Goal: Communication & Community: Answer question/provide support

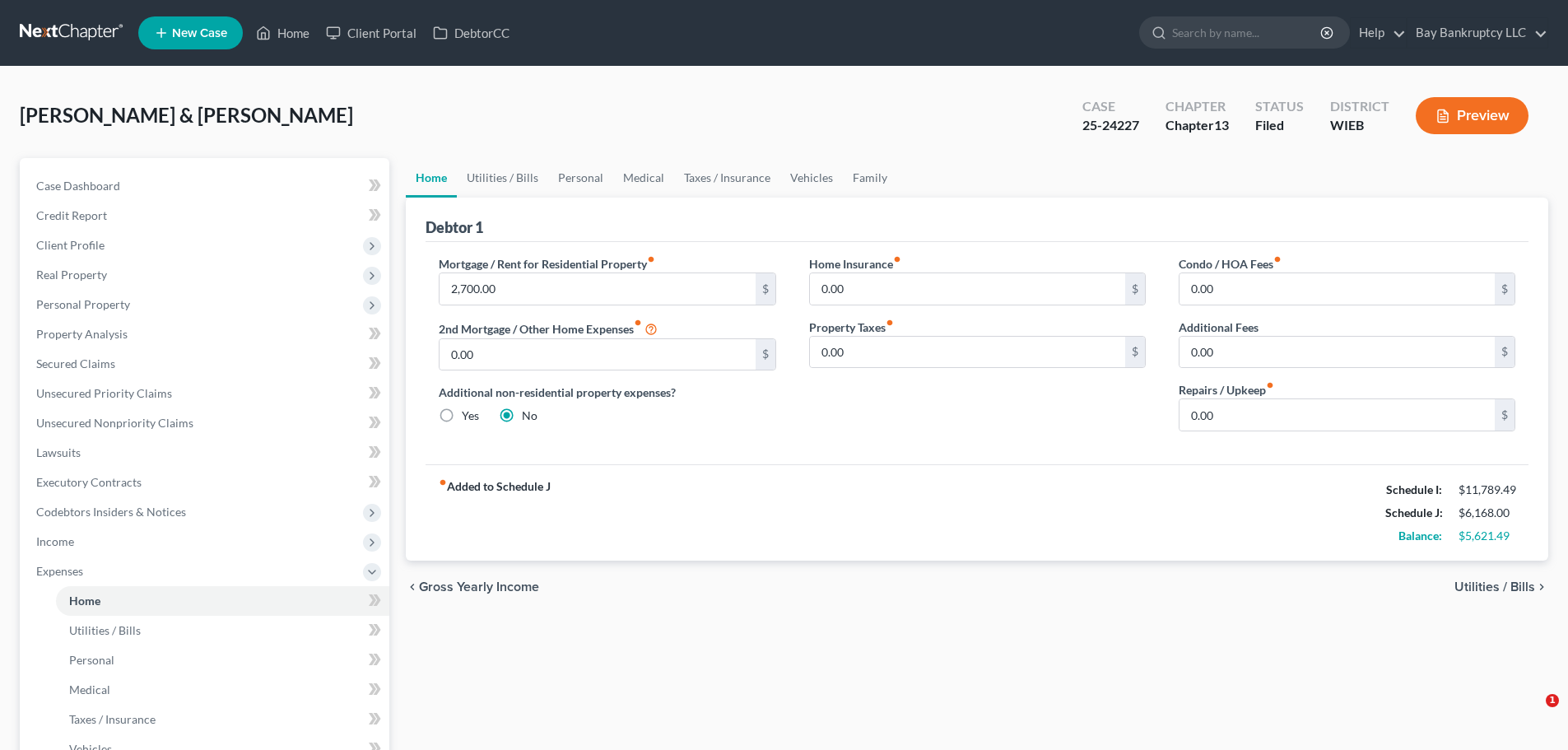
click at [301, 37] on link "Home" at bounding box center [282, 32] width 70 height 30
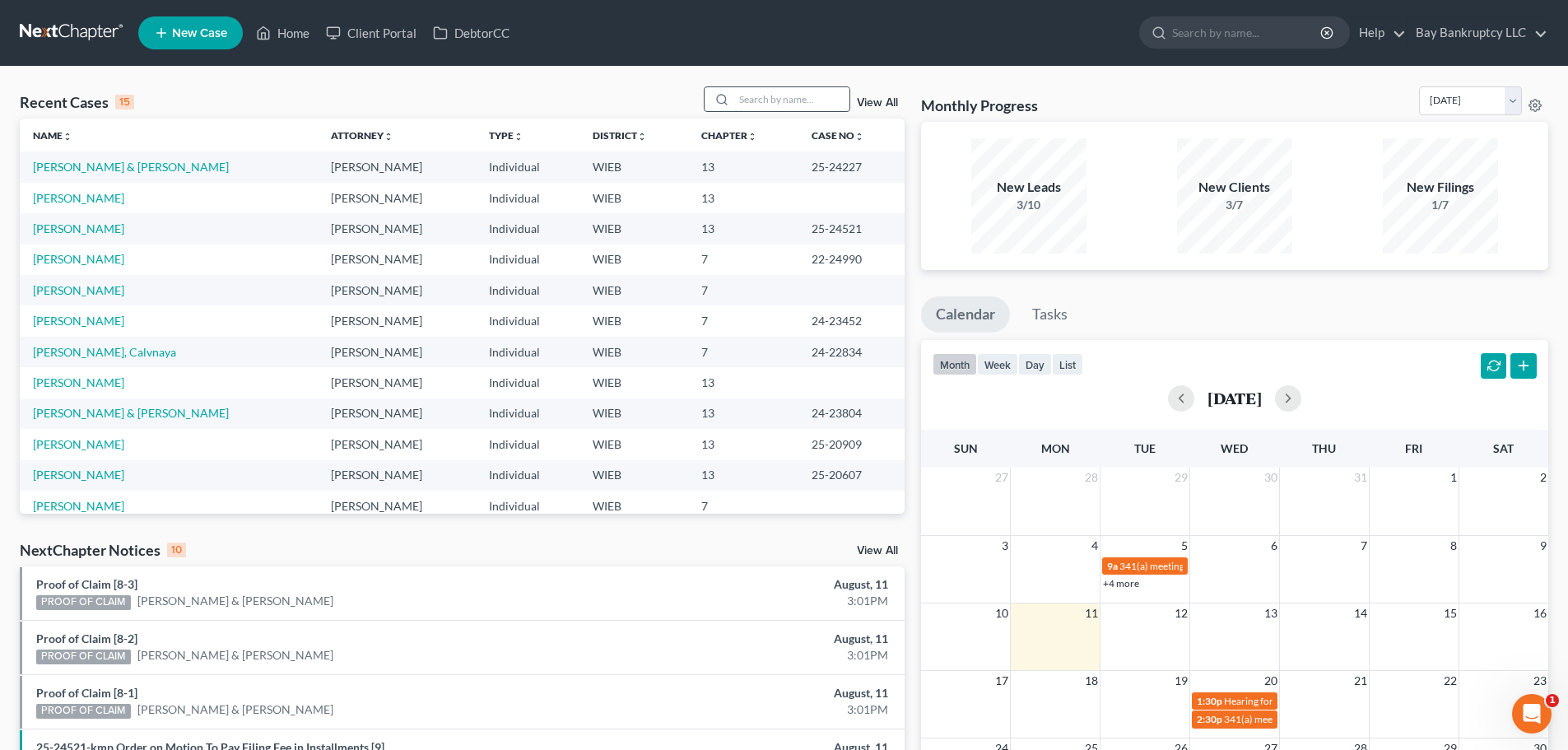
click at [756, 100] on input "search" at bounding box center [792, 99] width 115 height 24
type input "TIA"
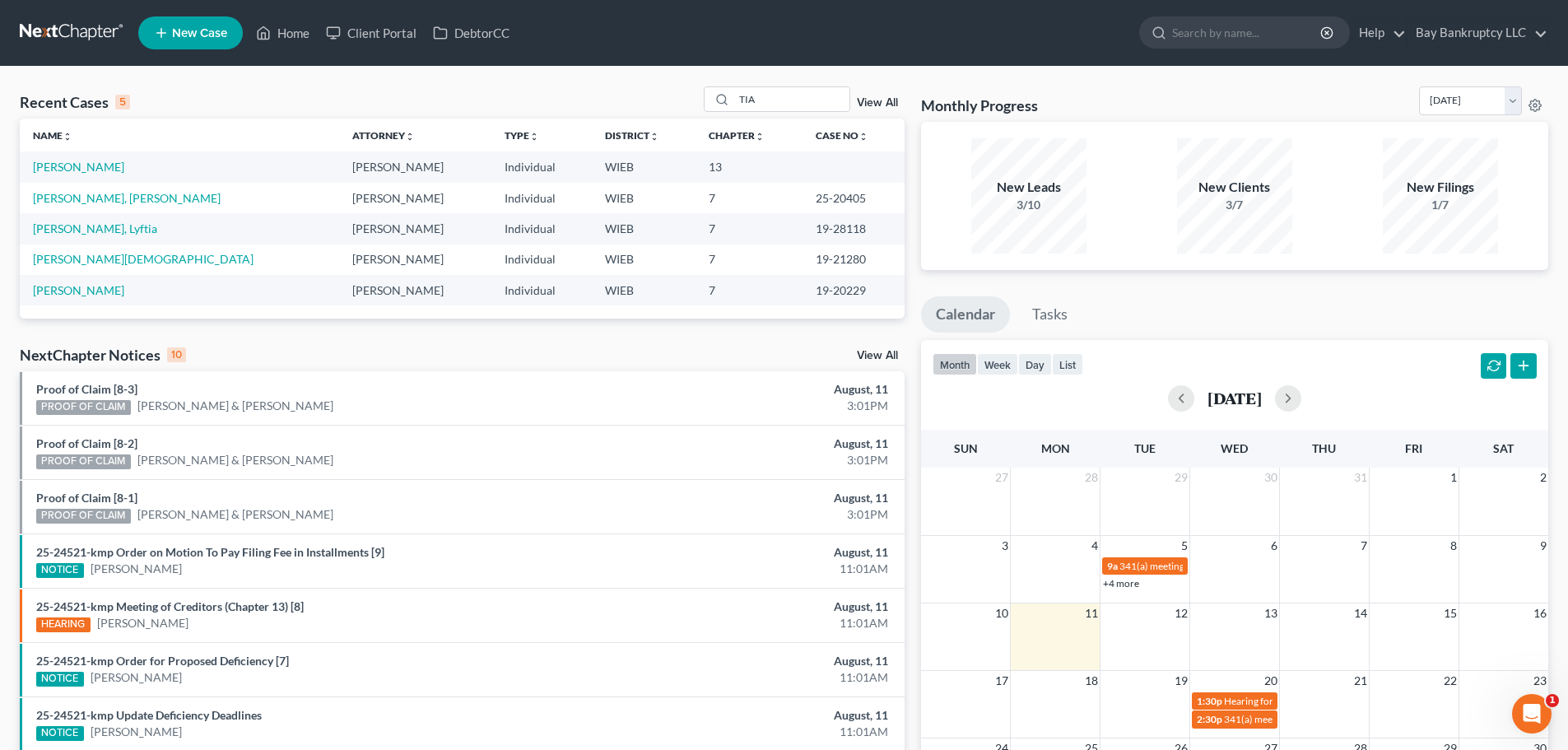
click at [72, 156] on td "[PERSON_NAME]" at bounding box center [179, 167] width 319 height 30
click at [72, 163] on link "[PERSON_NAME]" at bounding box center [79, 167] width 91 height 14
select select "4"
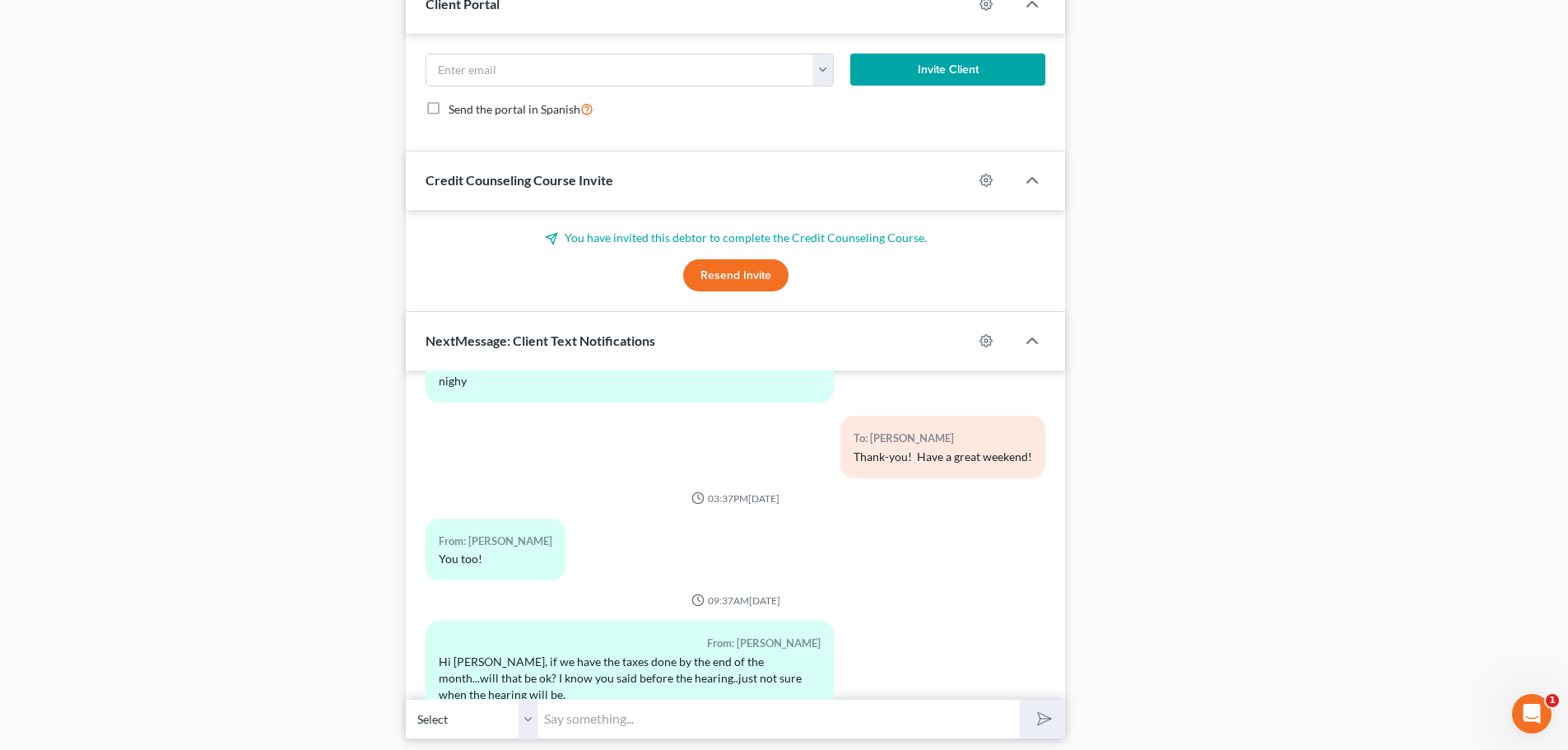
scroll to position [1355, 0]
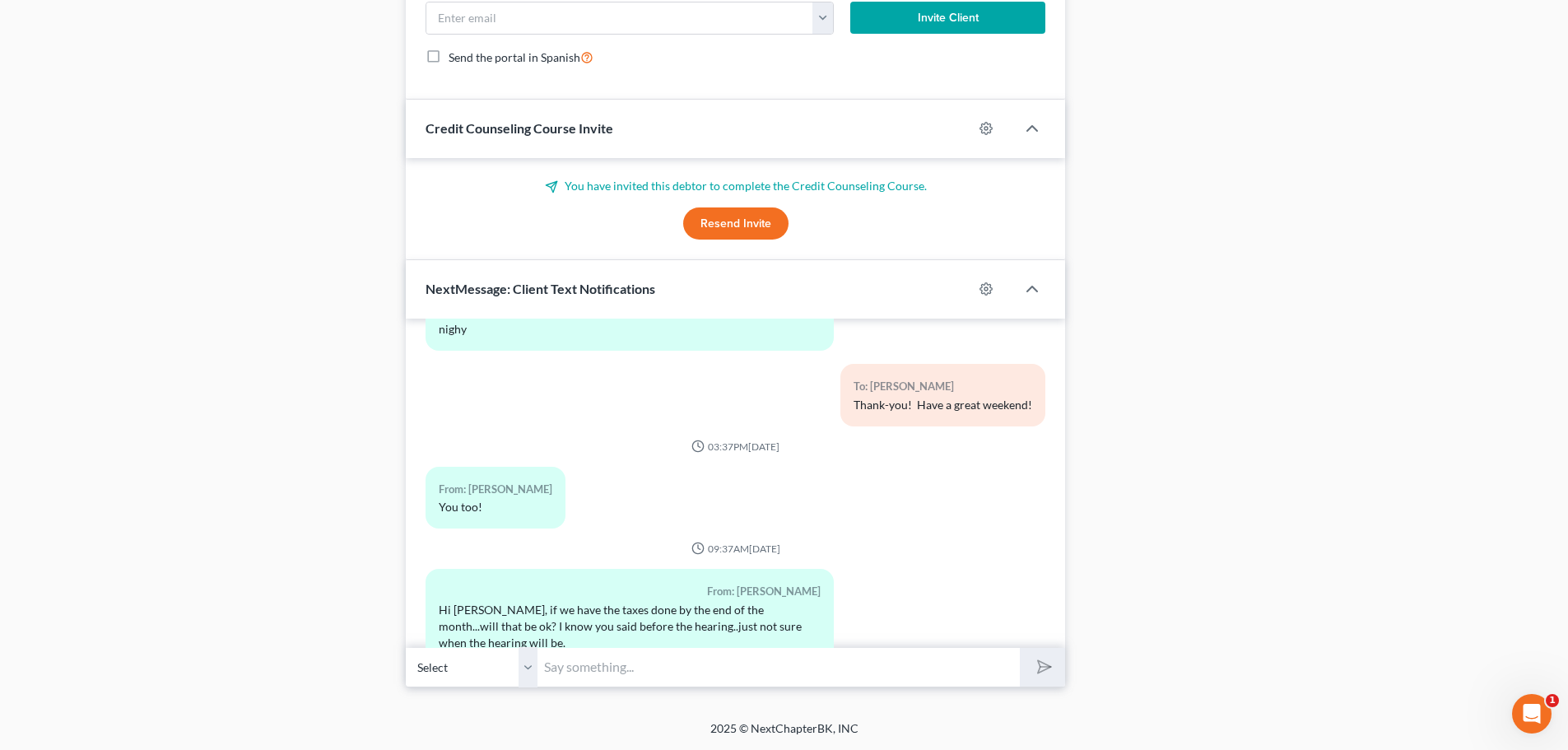
click at [590, 669] on input "text" at bounding box center [778, 667] width 482 height 40
type input "yes, that should be fine!"
click at [1041, 666] on icon "submit" at bounding box center [1041, 667] width 23 height 23
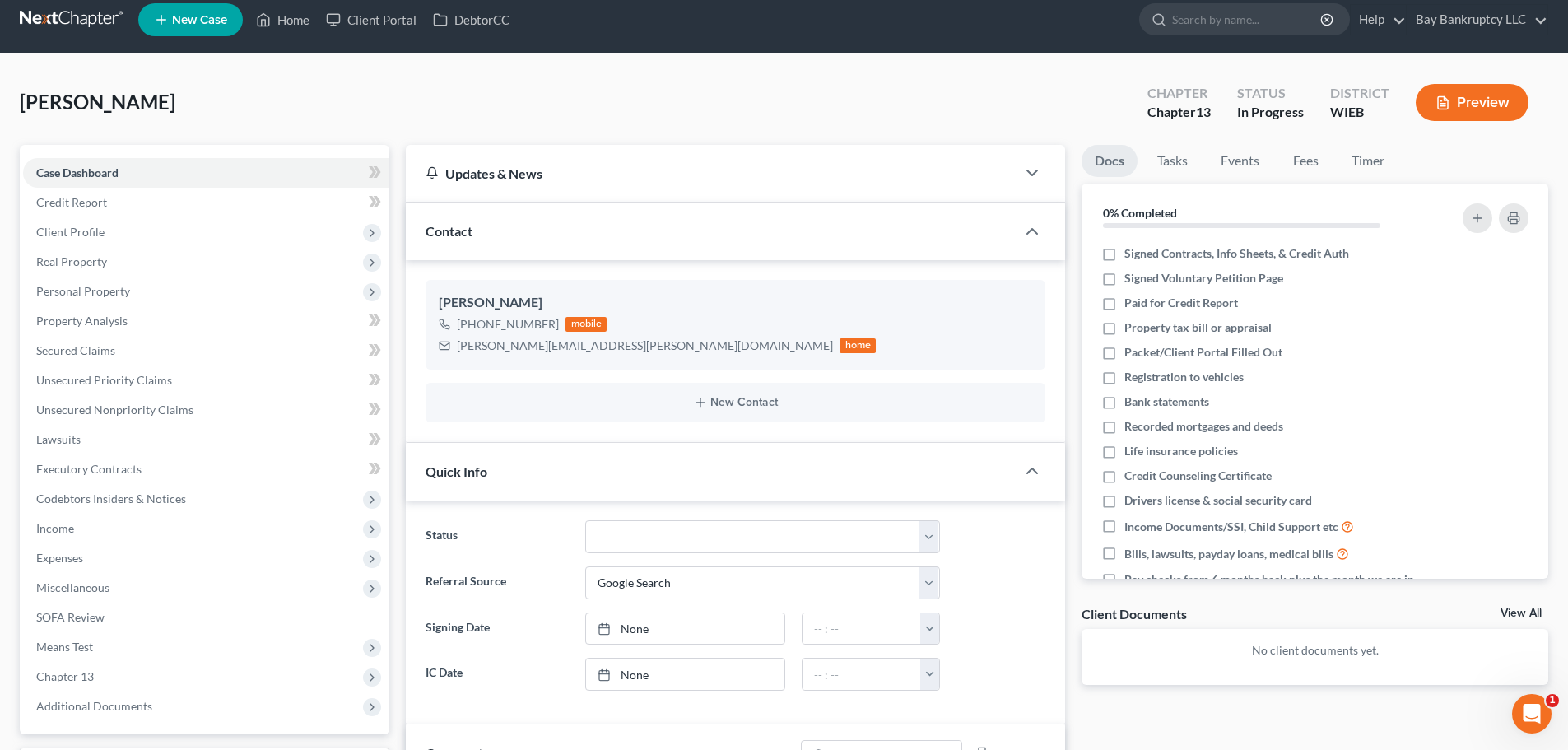
scroll to position [0, 0]
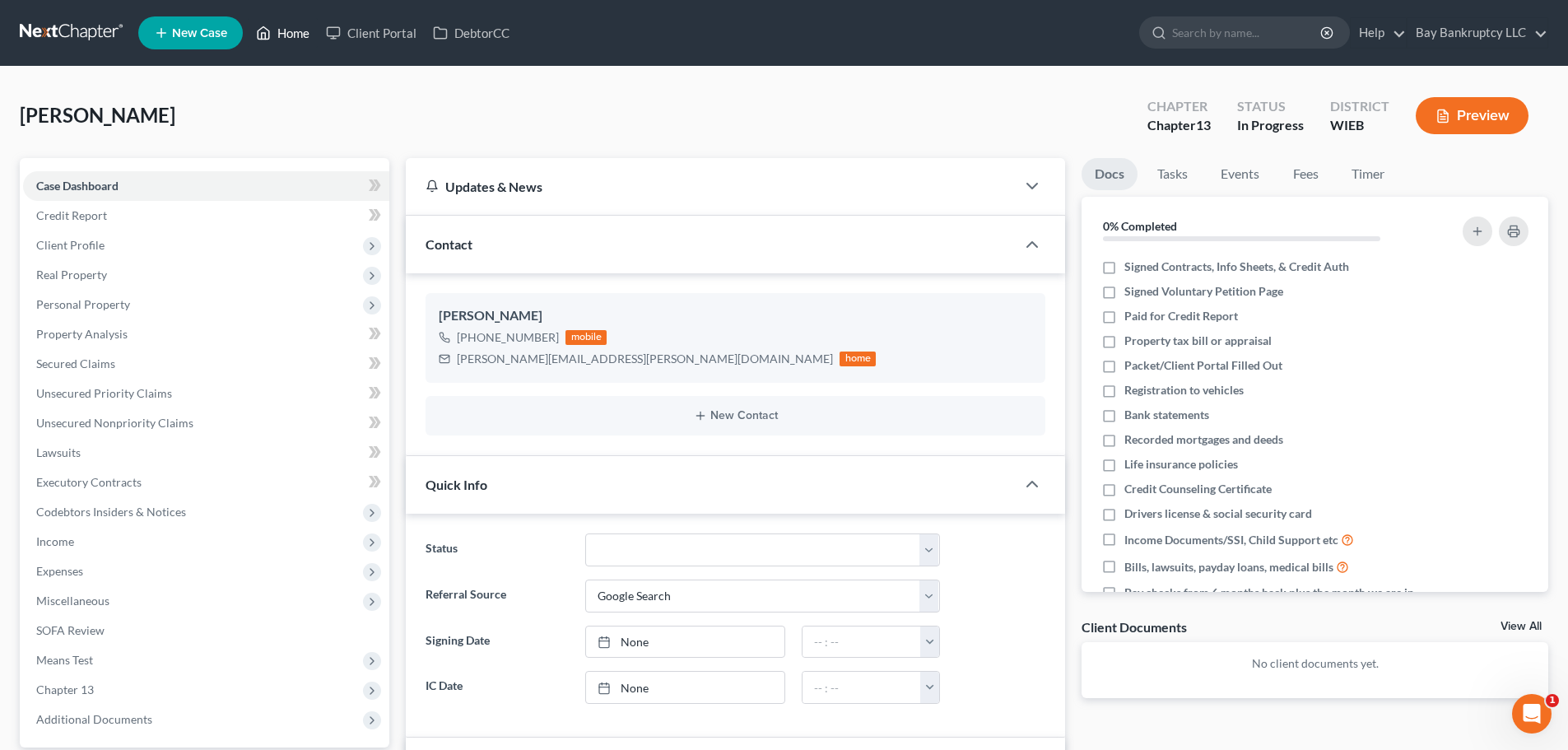
drag, startPoint x: 286, startPoint y: 31, endPoint x: 836, endPoint y: 176, distance: 568.8
click at [286, 31] on link "Home" at bounding box center [282, 32] width 70 height 30
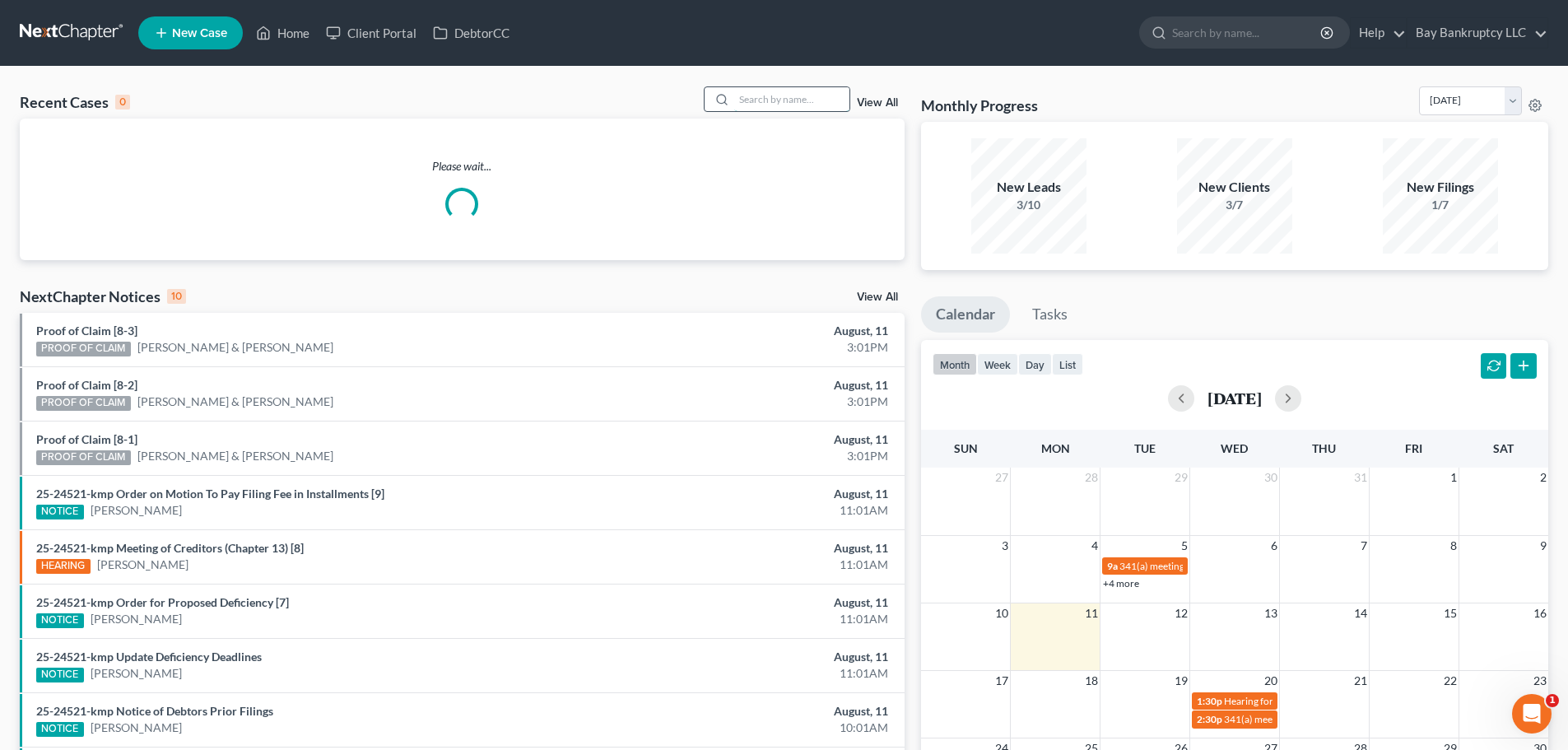
click at [823, 93] on input "search" at bounding box center [792, 99] width 115 height 24
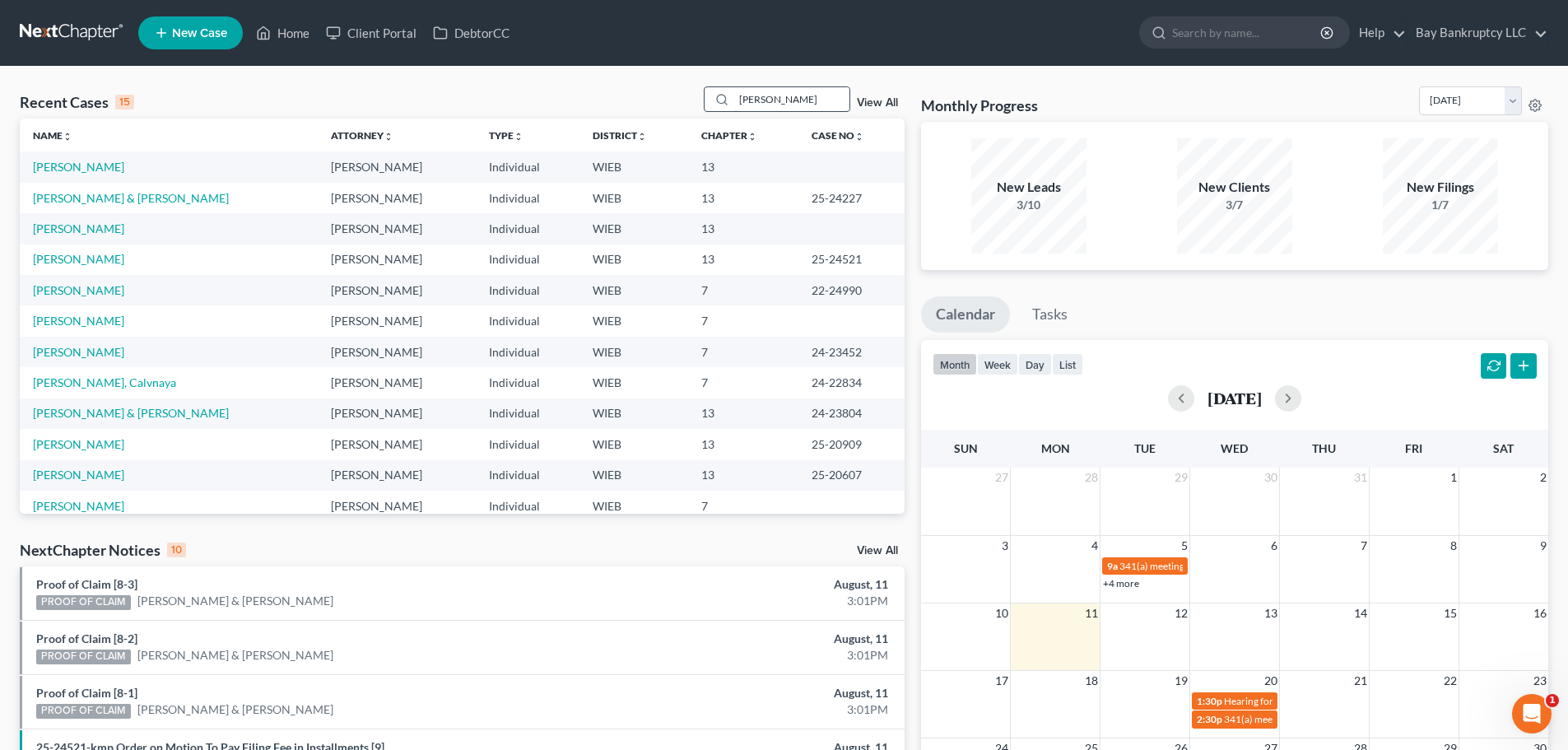
type input "radford"
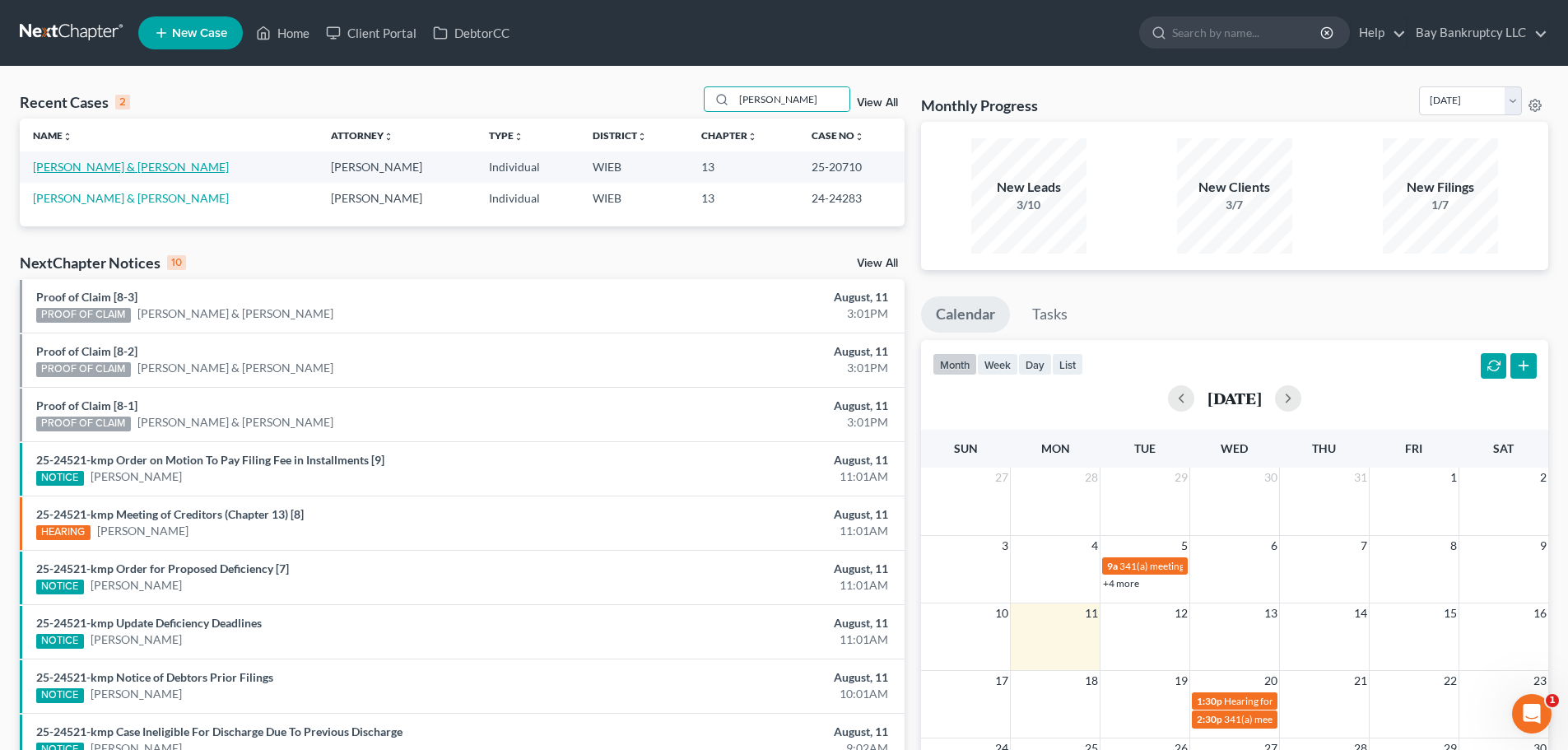
click at [118, 163] on link "[PERSON_NAME] & [PERSON_NAME]" at bounding box center [131, 167] width 196 height 14
select select "1"
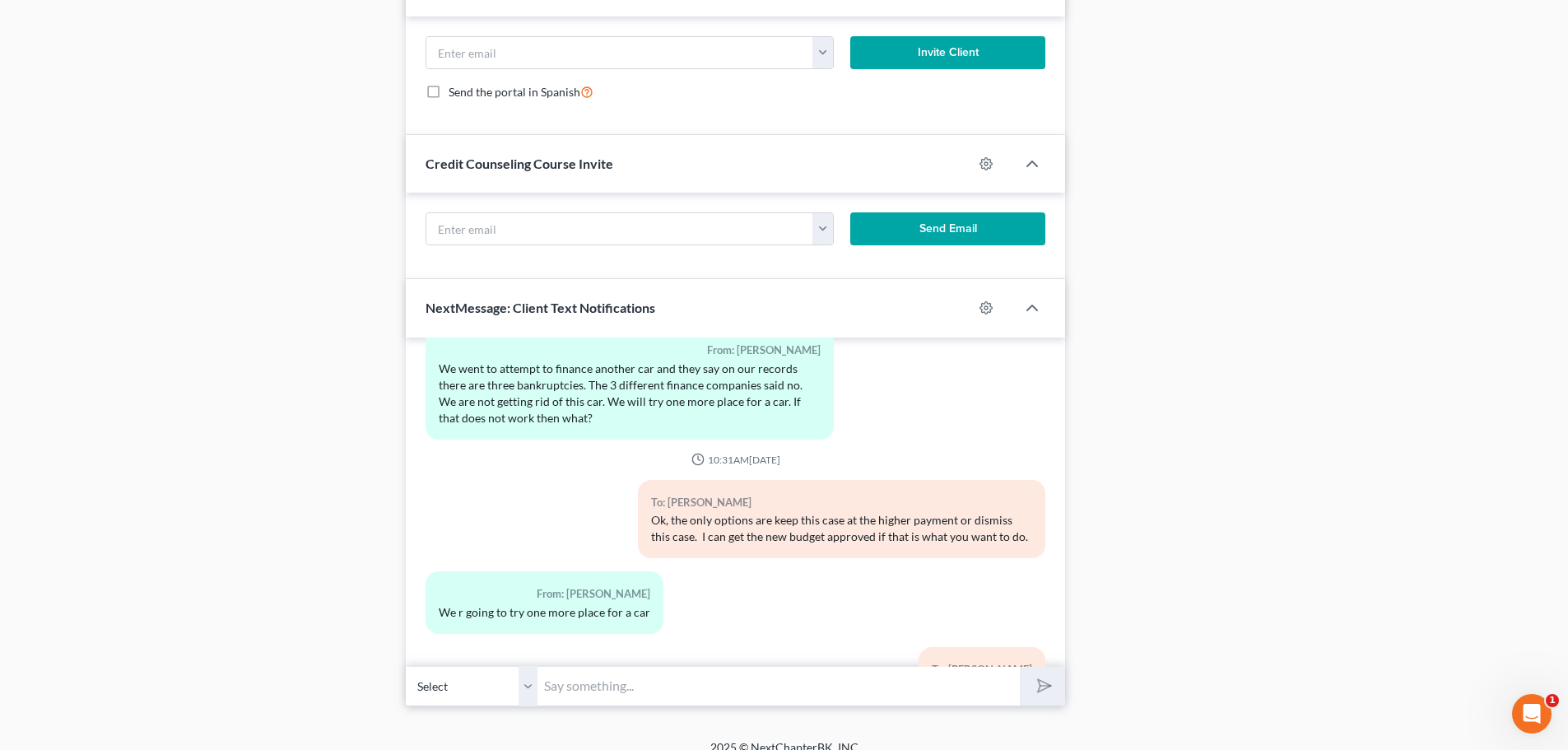
scroll to position [59500, 0]
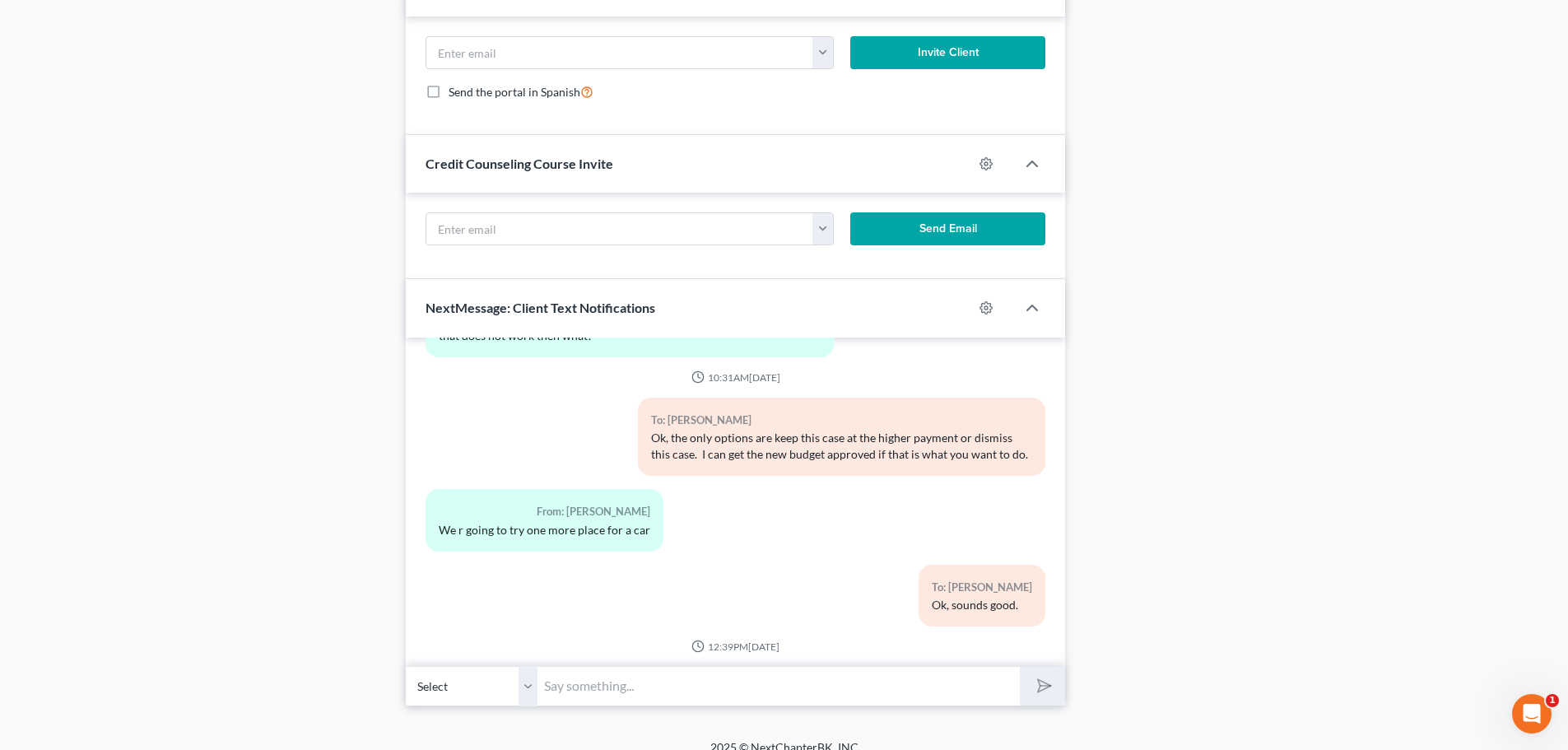
click at [595, 687] on input "text" at bounding box center [778, 686] width 482 height 40
type input "what about bankruptcy drive? Or 722?"
click at [1037, 677] on icon "submit" at bounding box center [1041, 686] width 23 height 23
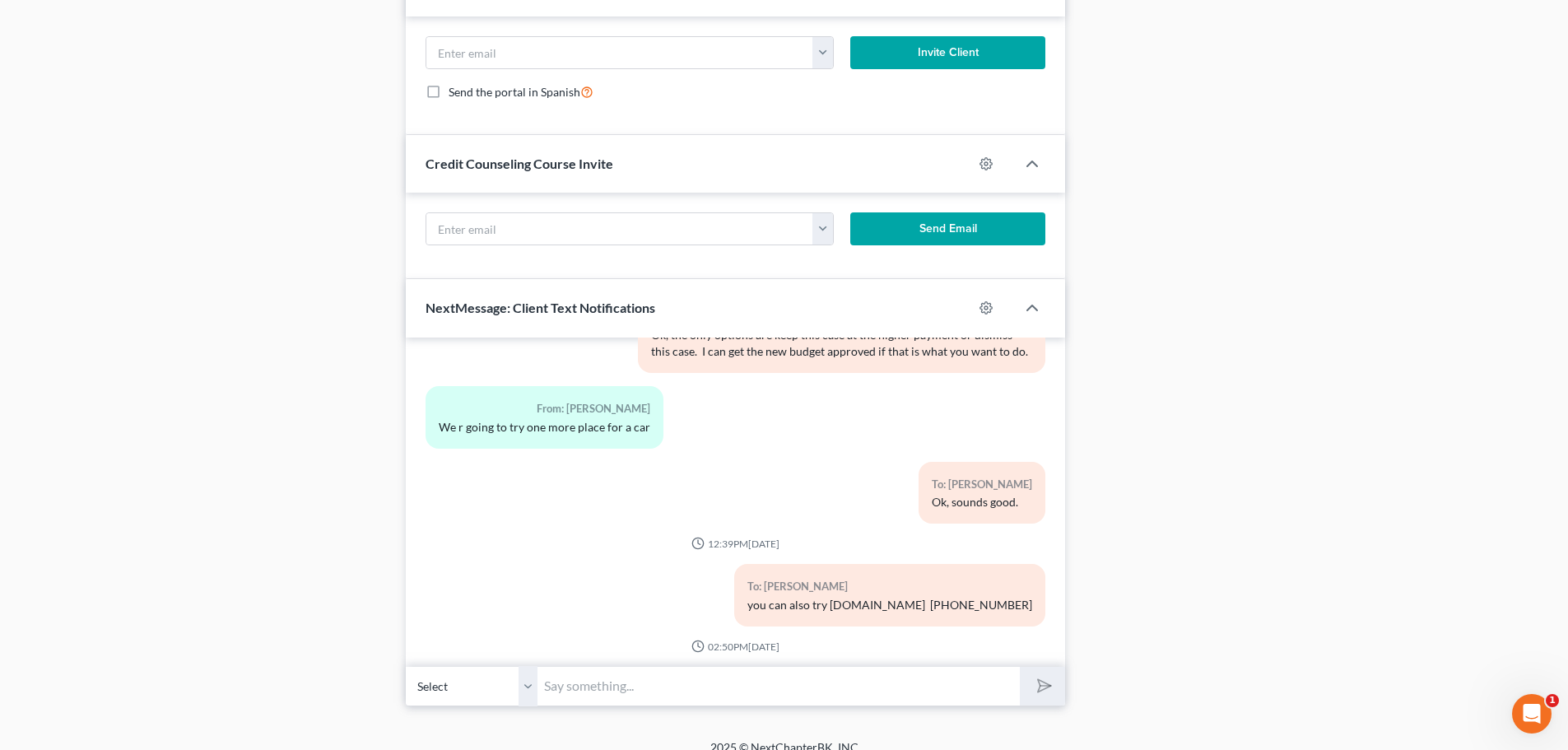
scroll to position [59745, 0]
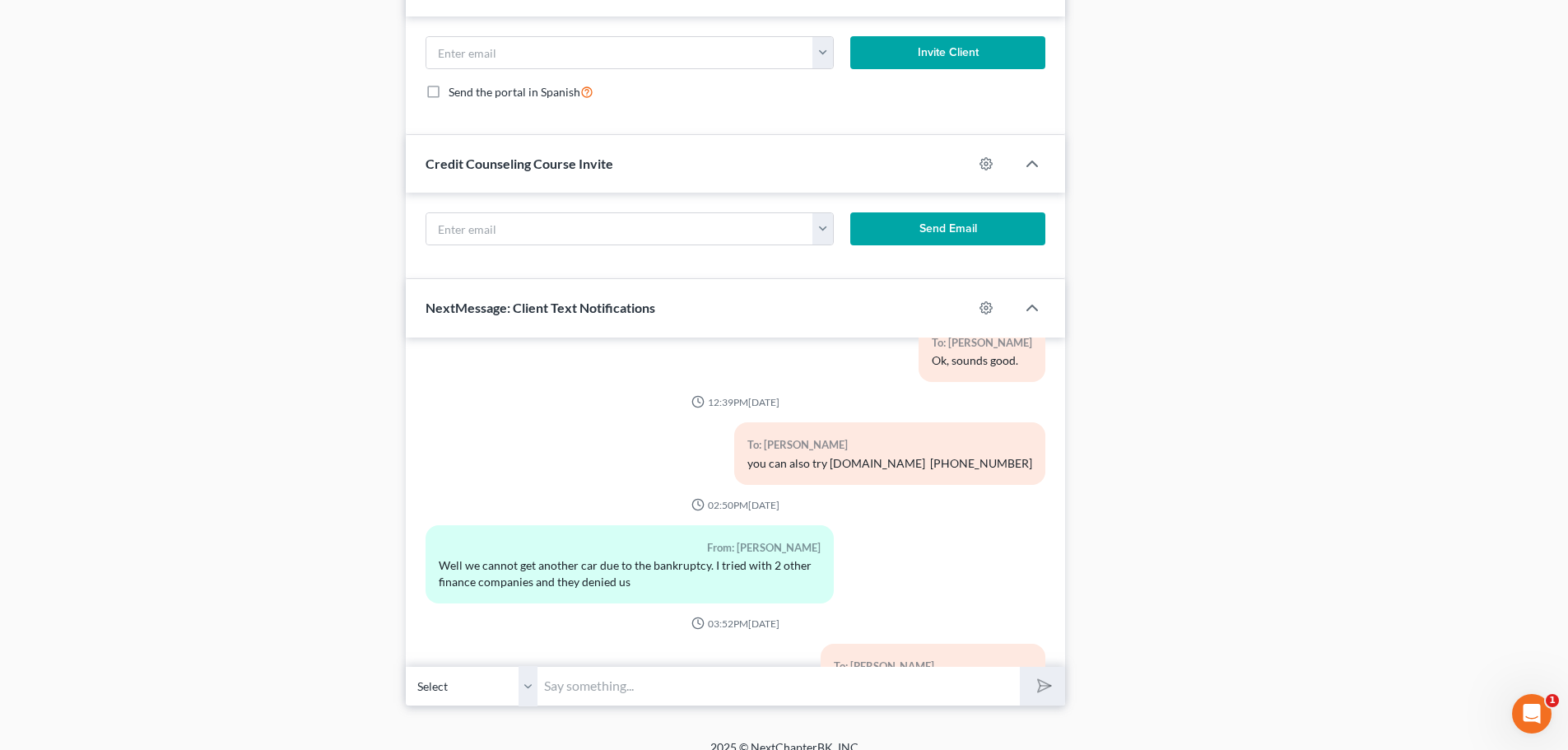
click at [594, 684] on input "text" at bounding box center [778, 686] width 482 height 40
type input "w"
type input "did you ask any of them if they would give you a car if you got out of the 13? …"
click at [1040, 691] on polygon "submit" at bounding box center [1041, 685] width 20 height 20
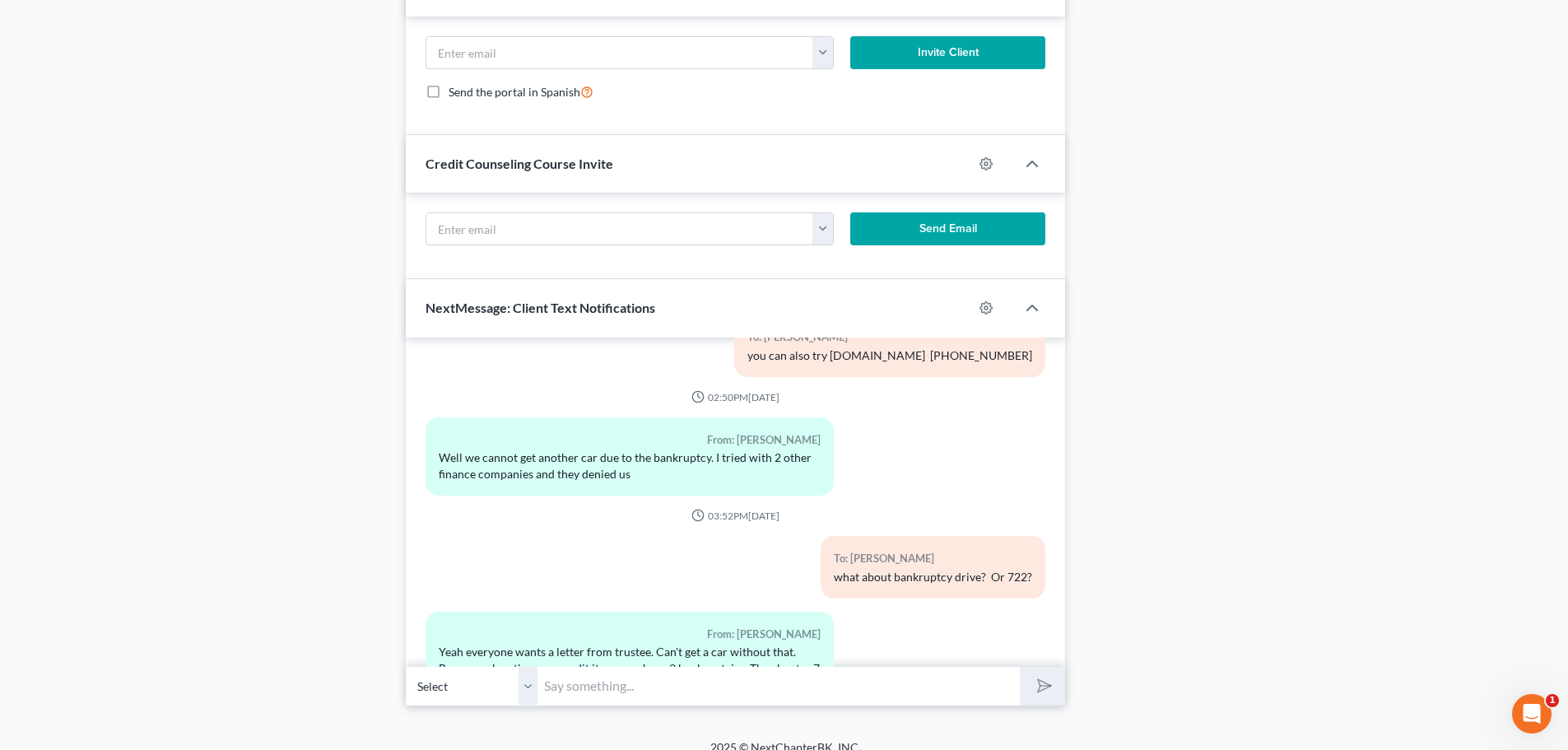
scroll to position [59960, 0]
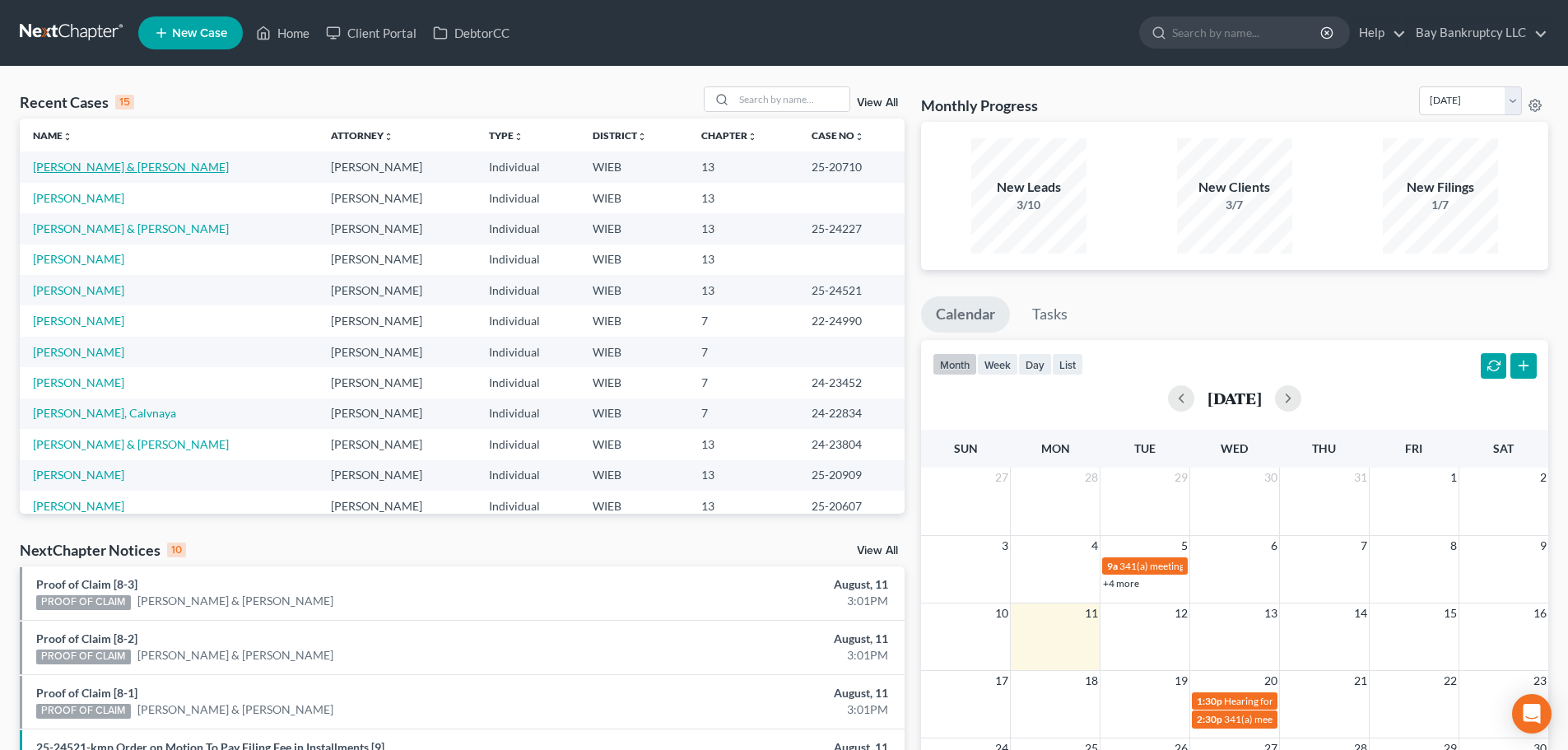
click at [83, 165] on link "[PERSON_NAME] & [PERSON_NAME]" at bounding box center [131, 167] width 196 height 14
select select "1"
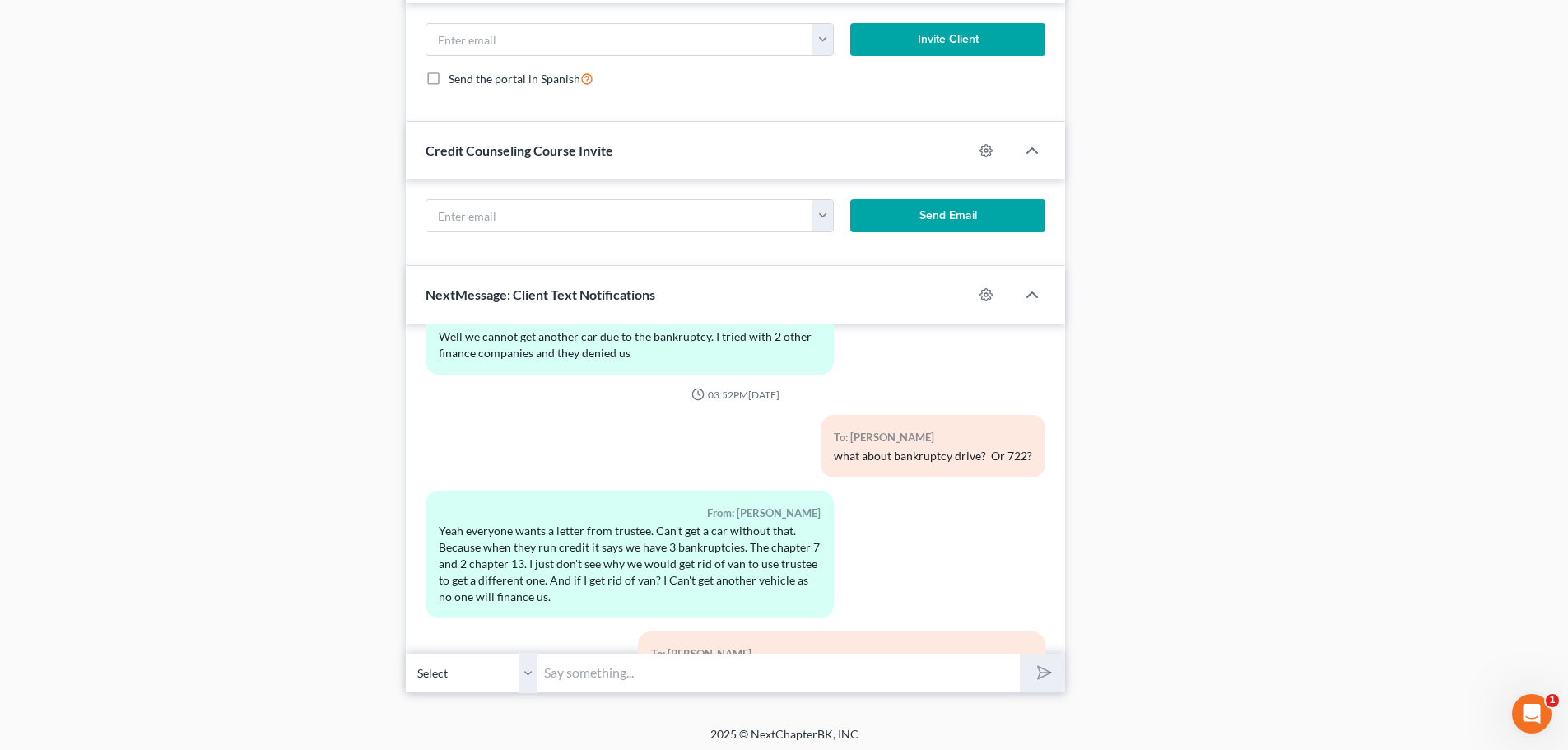
scroll to position [1765, 0]
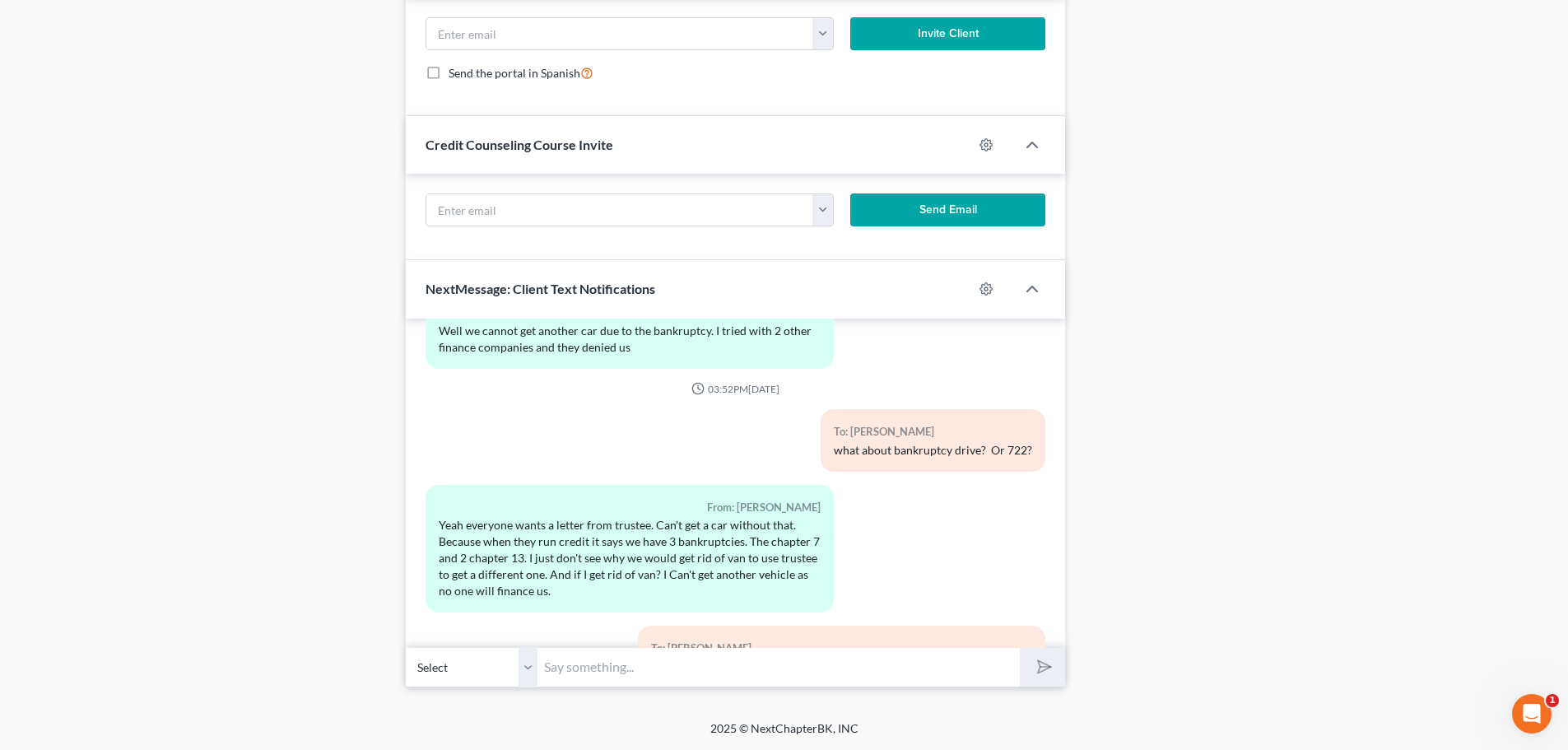
click at [590, 677] on input "text" at bounding box center [778, 667] width 482 height 40
type input "ok, you have to decide then if you want to go with the higher payment or dismis…"
click at [1030, 664] on button "submit" at bounding box center [1043, 667] width 46 height 39
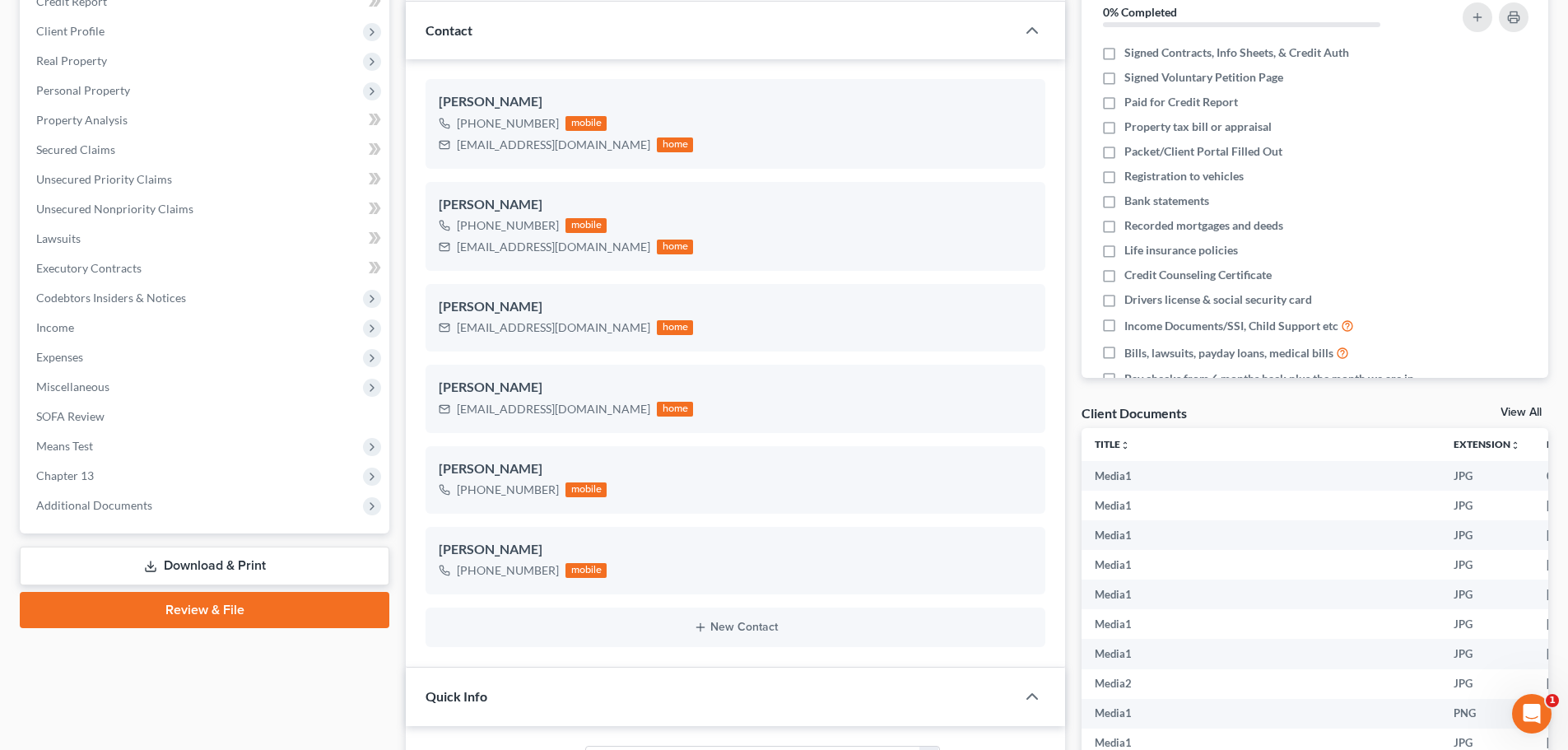
scroll to position [0, 0]
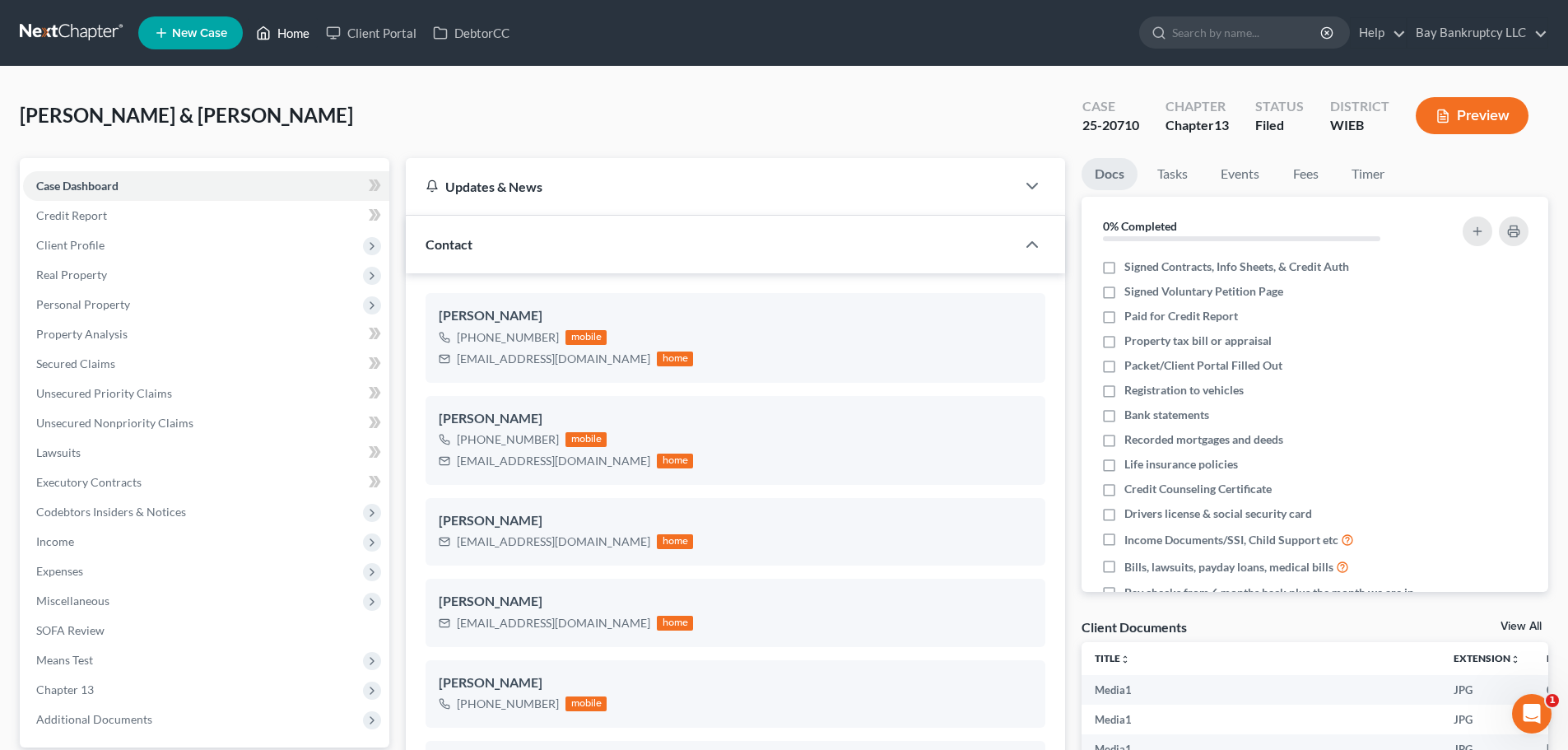
click at [288, 41] on link "Home" at bounding box center [282, 32] width 70 height 30
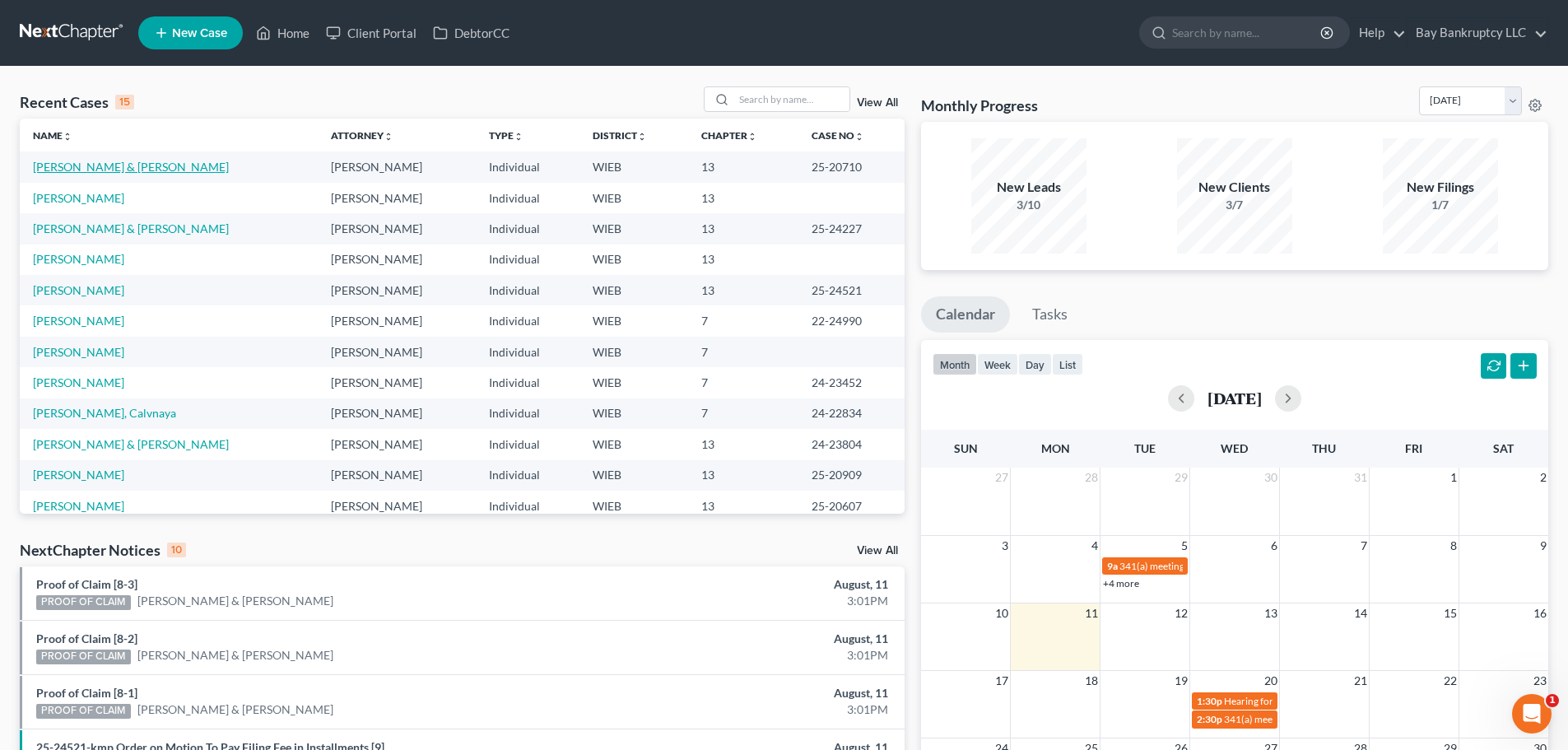
click at [111, 166] on link "[PERSON_NAME] & [PERSON_NAME]" at bounding box center [131, 167] width 196 height 14
select select "1"
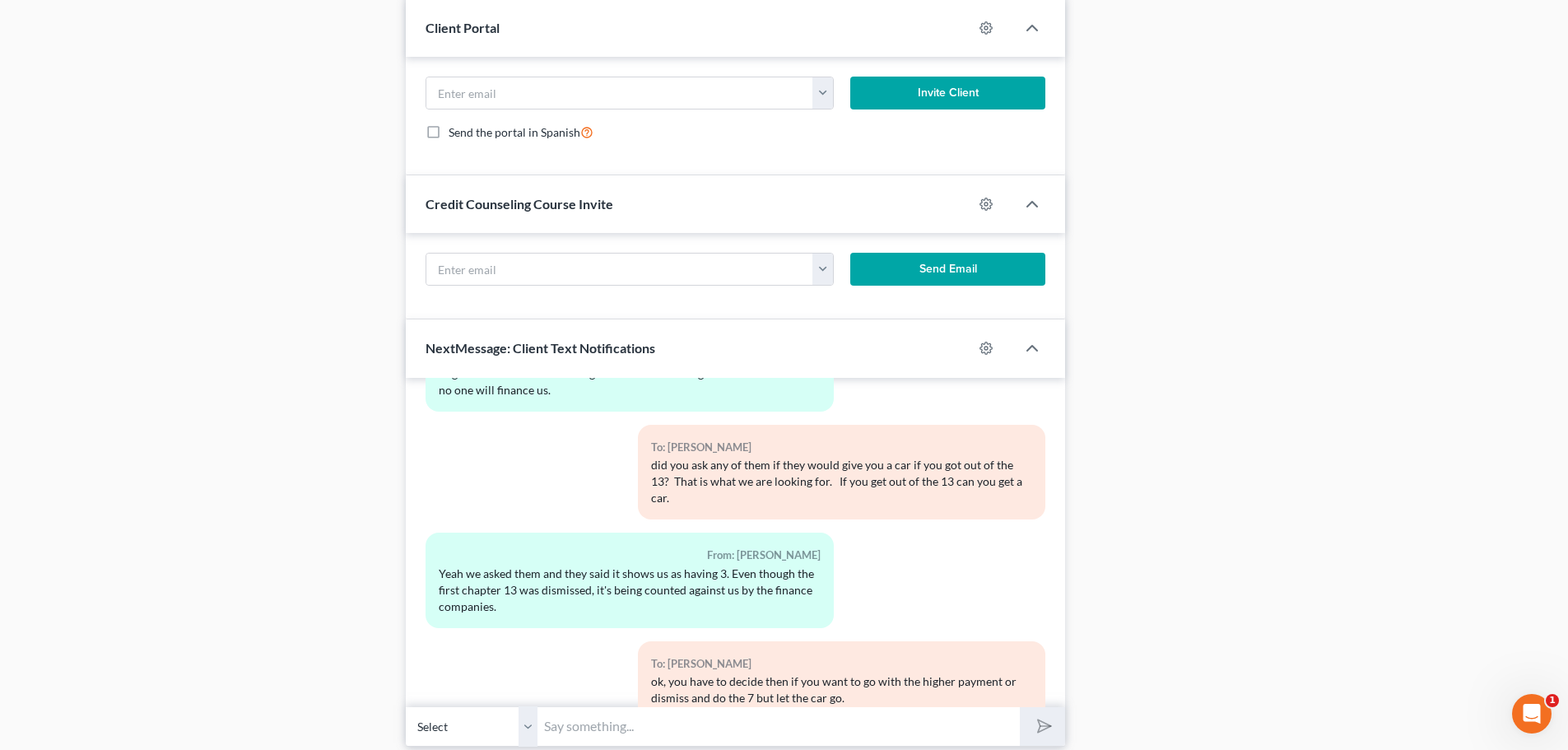
scroll to position [1765, 0]
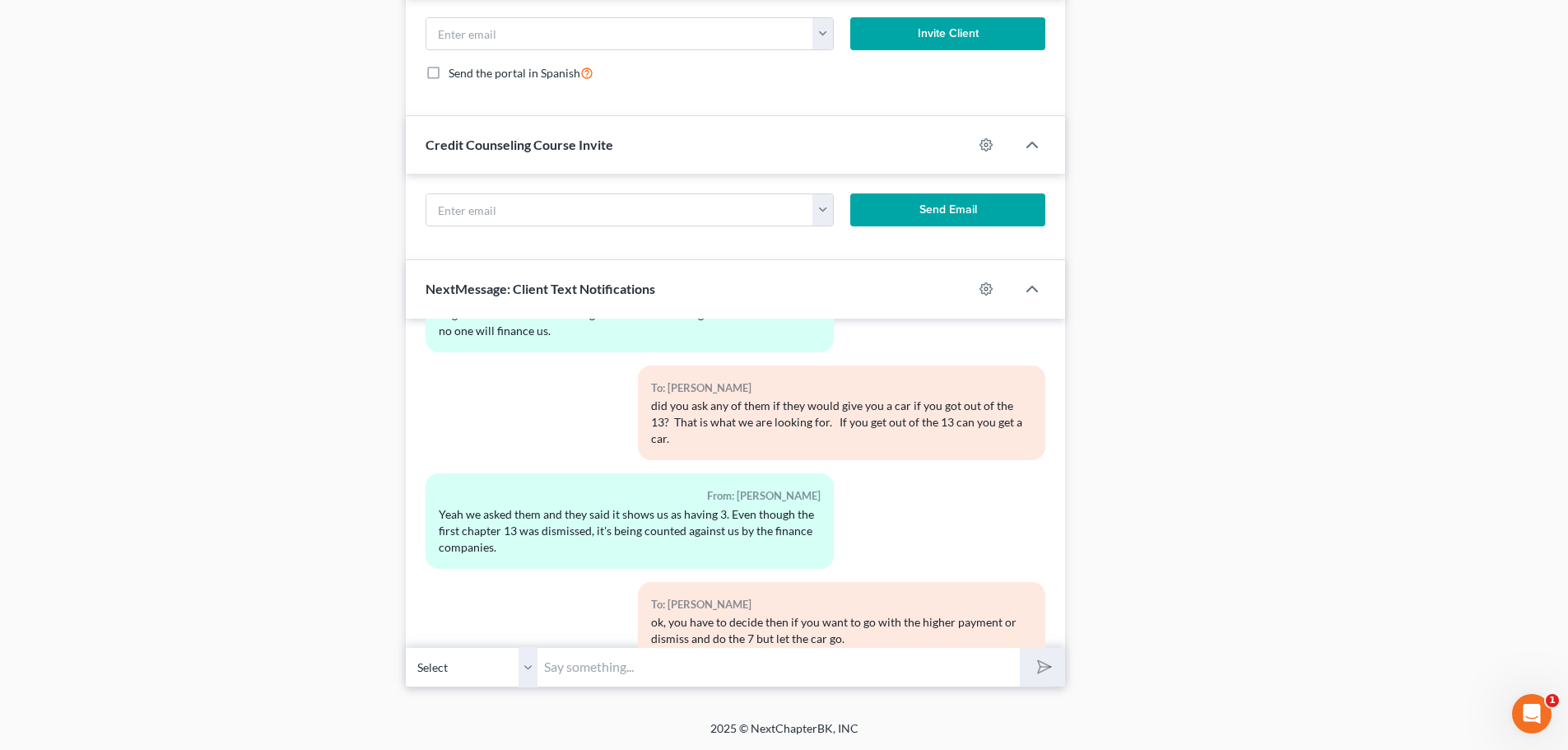
click at [617, 665] on input "text" at bounding box center [778, 667] width 482 height 40
type input "I"
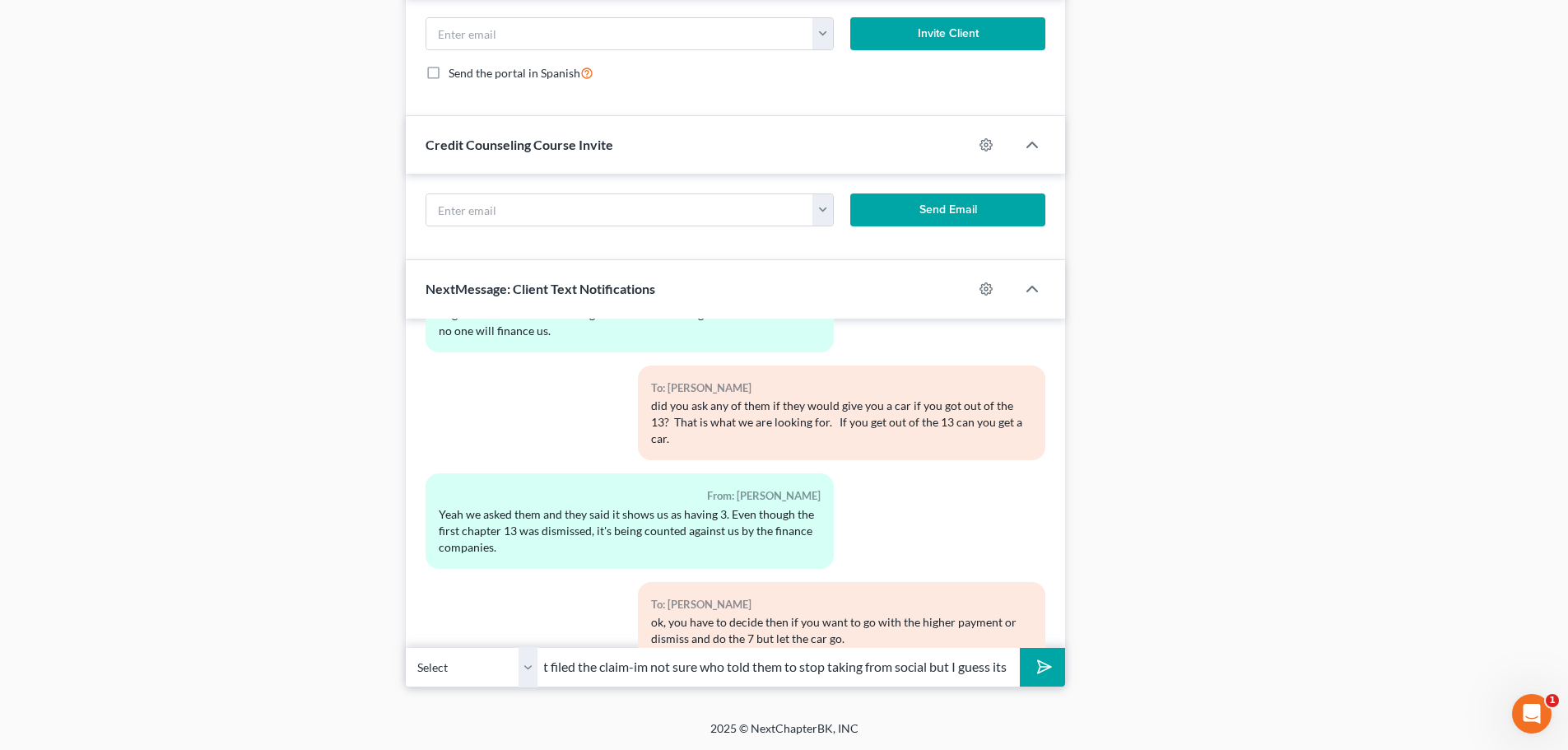
scroll to position [0, 393]
type input "Ill send that as soon as I can-its been really busy lately. Child support filed…"
click at [1047, 657] on button "submit" at bounding box center [1043, 667] width 46 height 39
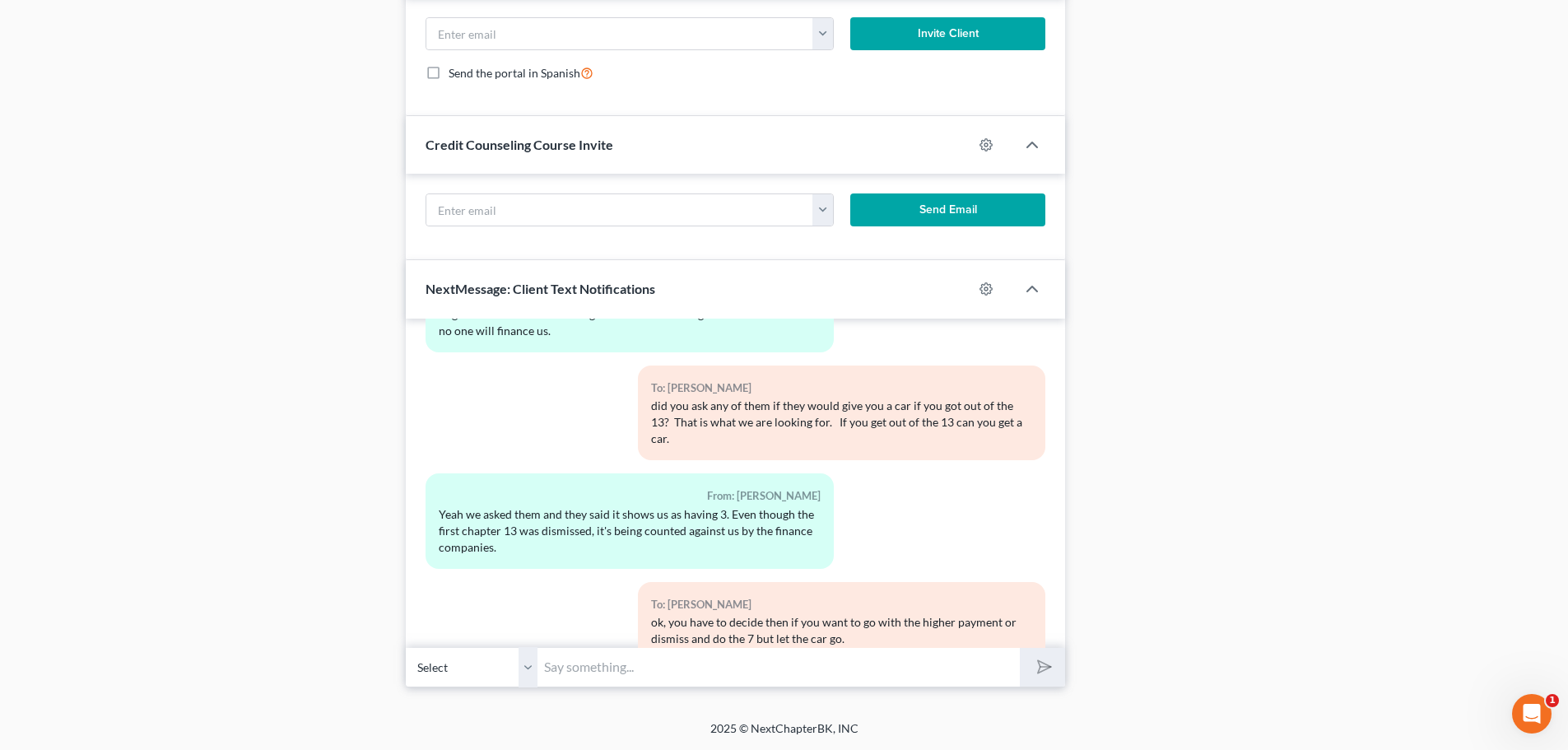
scroll to position [60356, 0]
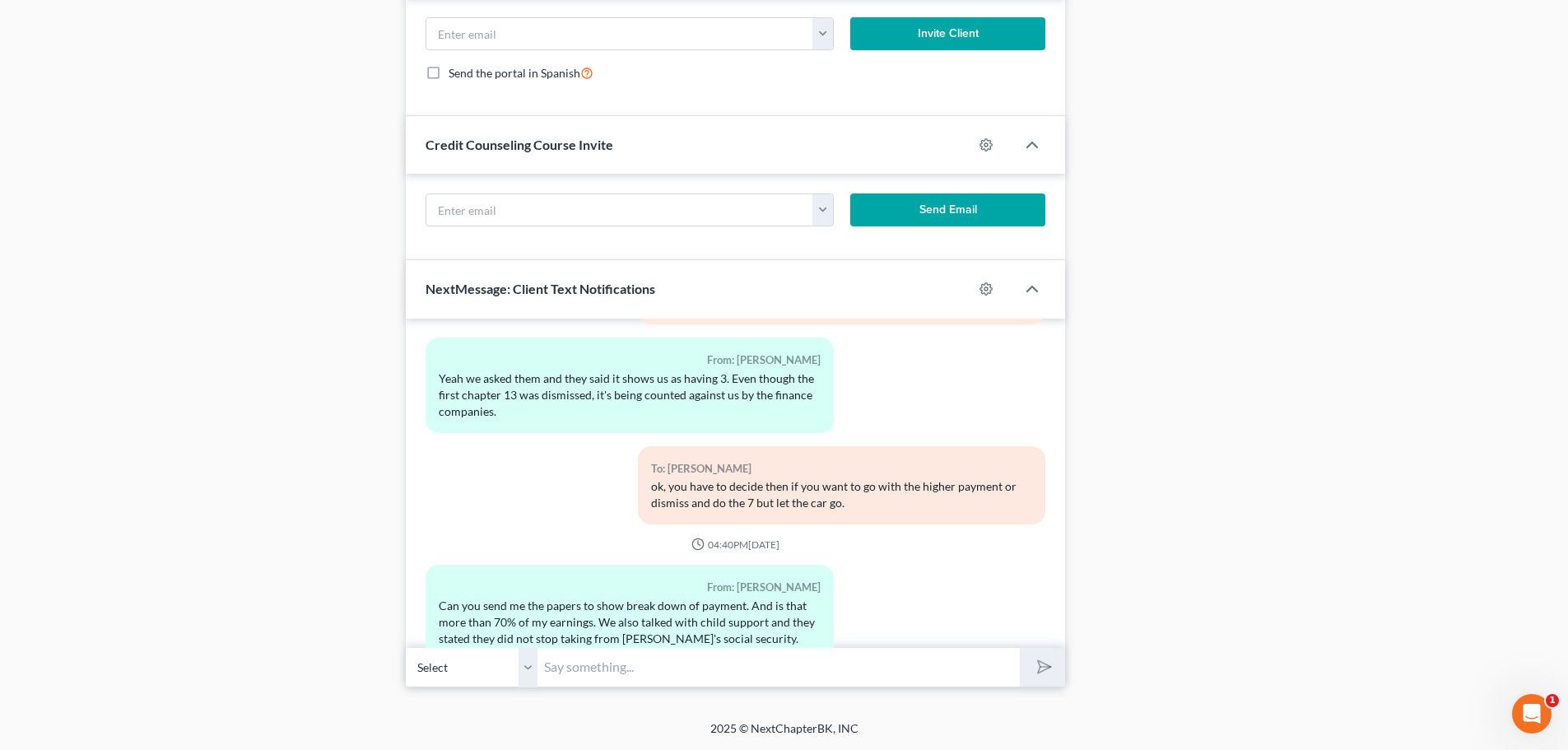
click at [660, 667] on input "text" at bounding box center [778, 667] width 482 height 40
type input "good they did-otherwise you would be paying both ways"
click at [1029, 671] on button "submit" at bounding box center [1043, 667] width 46 height 39
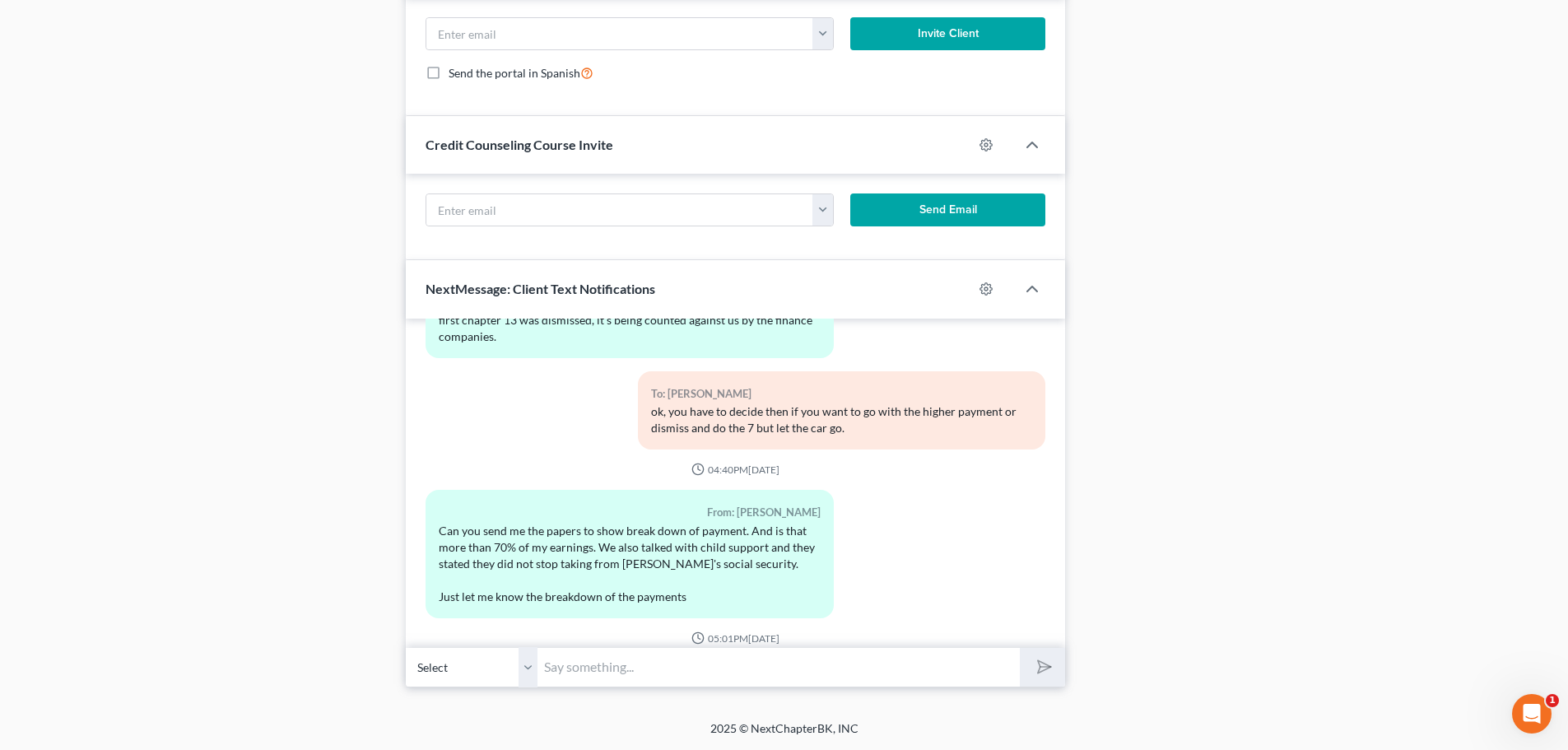
click at [609, 666] on input "text" at bounding box center [778, 667] width 482 height 40
type input "or do you mean its till coming out of social security?"
click at [1043, 665] on icon "submit" at bounding box center [1041, 667] width 23 height 23
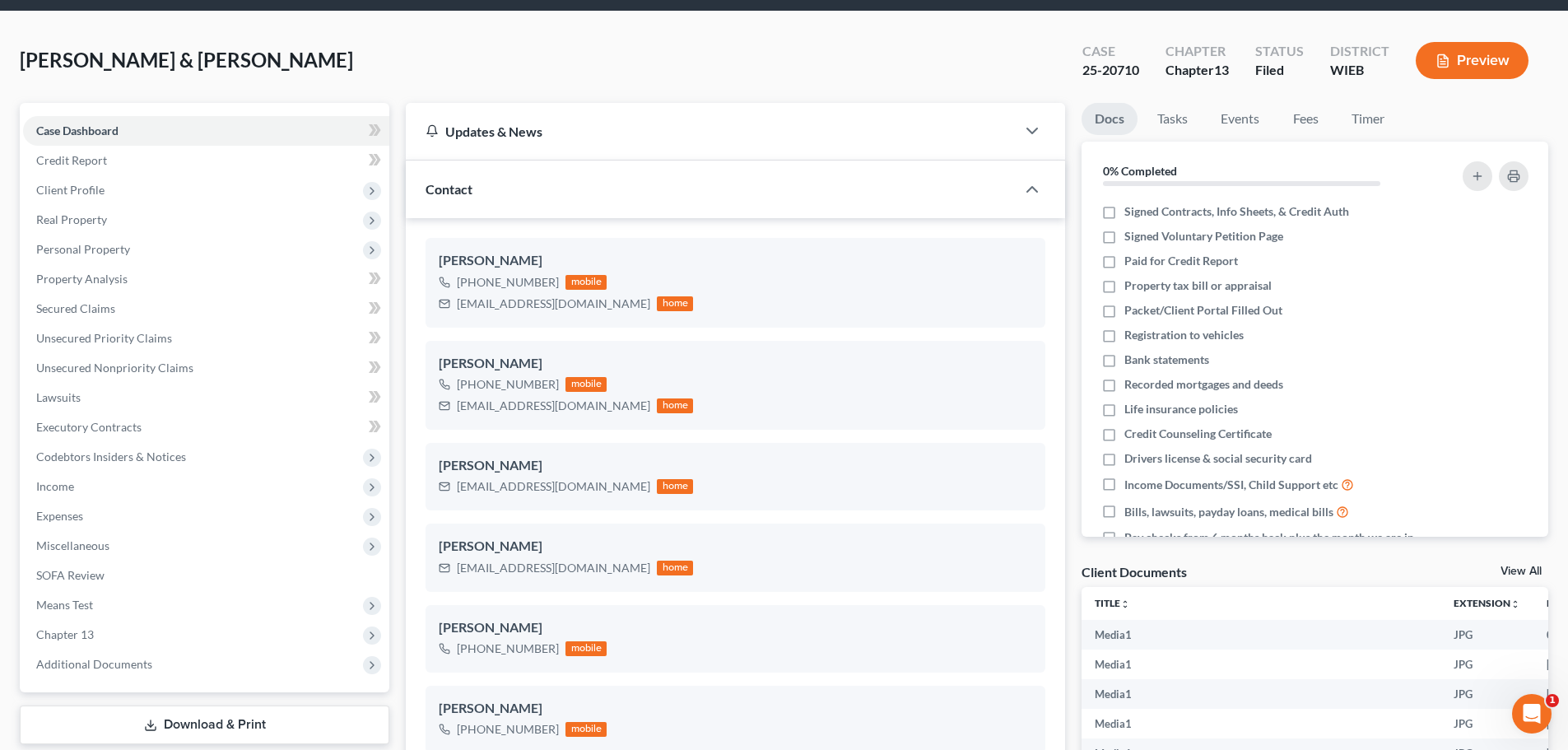
scroll to position [0, 0]
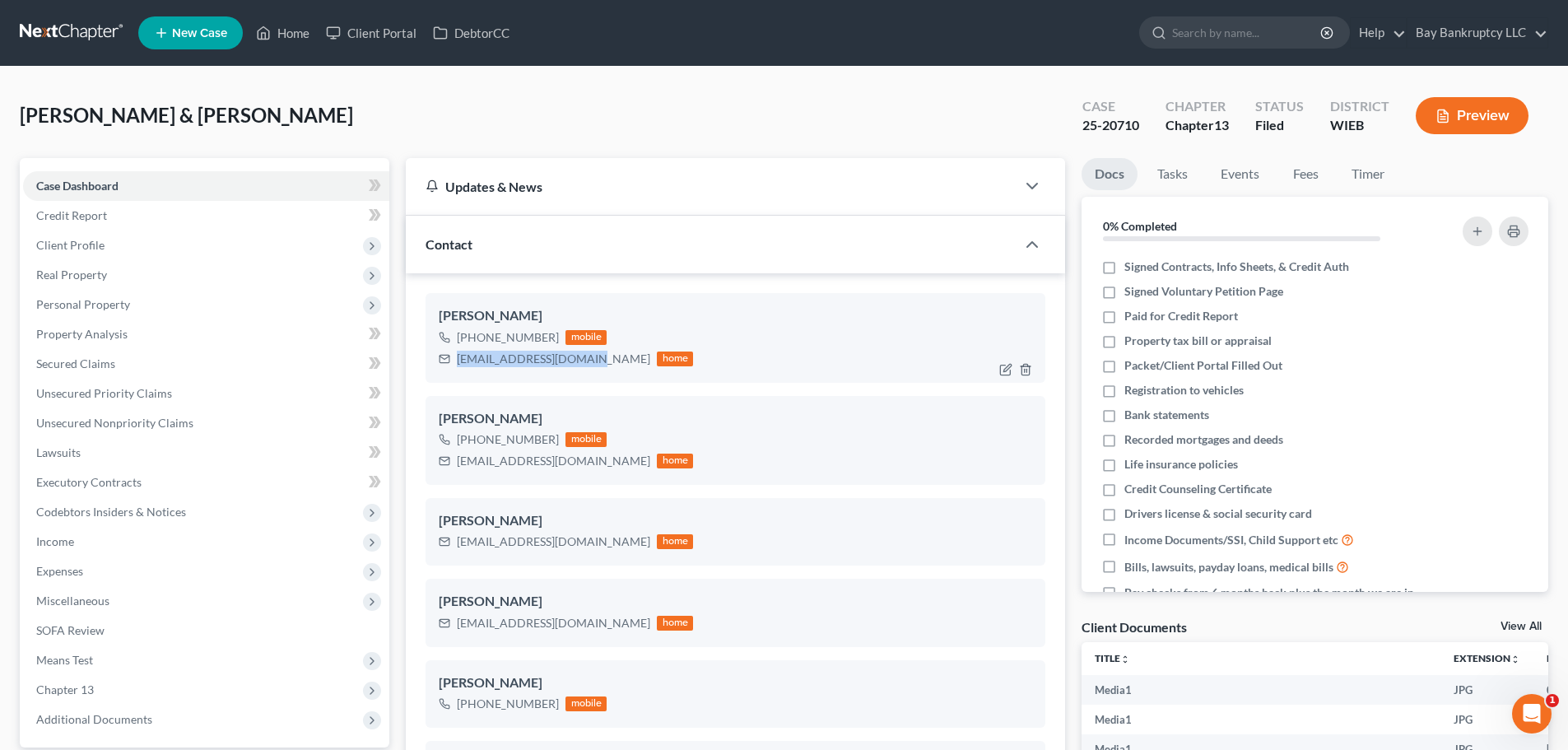
drag, startPoint x: 460, startPoint y: 366, endPoint x: 588, endPoint y: 366, distance: 128.0
click at [588, 366] on div "[EMAIL_ADDRESS][DOMAIN_NAME]" at bounding box center [553, 358] width 193 height 16
copy div "[EMAIL_ADDRESS][DOMAIN_NAME]"
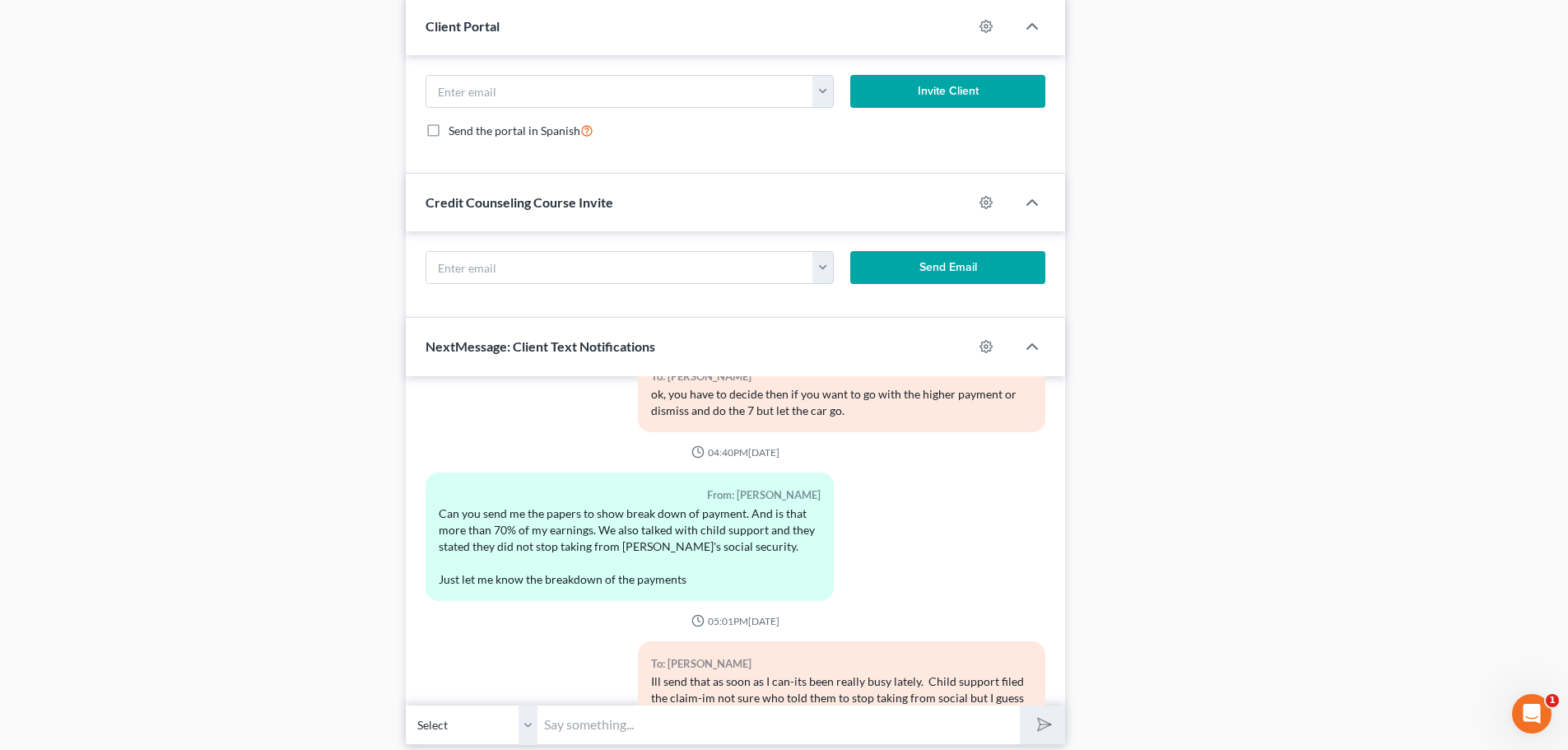
scroll to position [1765, 0]
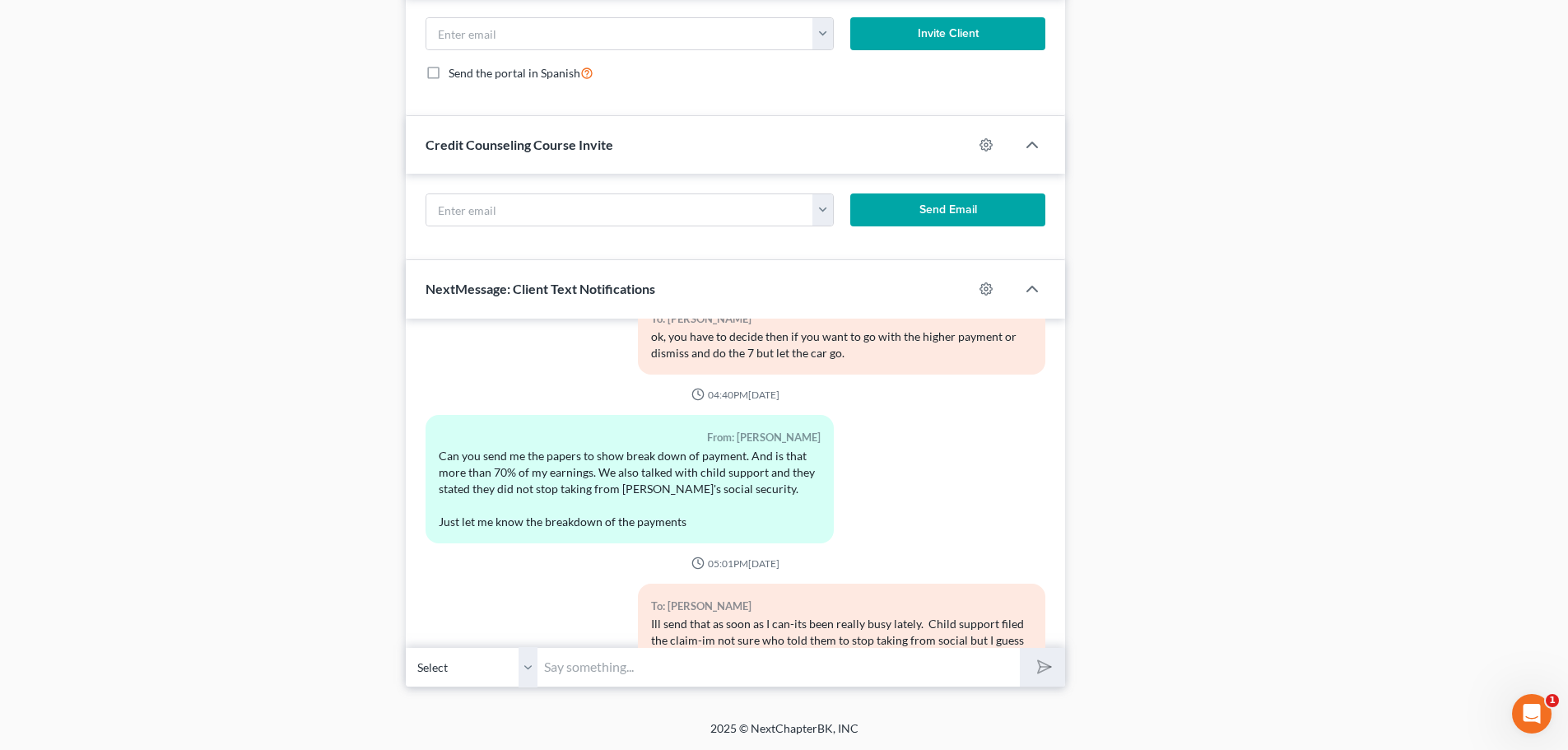
click at [675, 669] on input "text" at bounding box center [778, 667] width 482 height 40
type input "do you mean a breakdown of the 13 payment or the child support?"
click at [1058, 671] on button "submit" at bounding box center [1043, 667] width 46 height 39
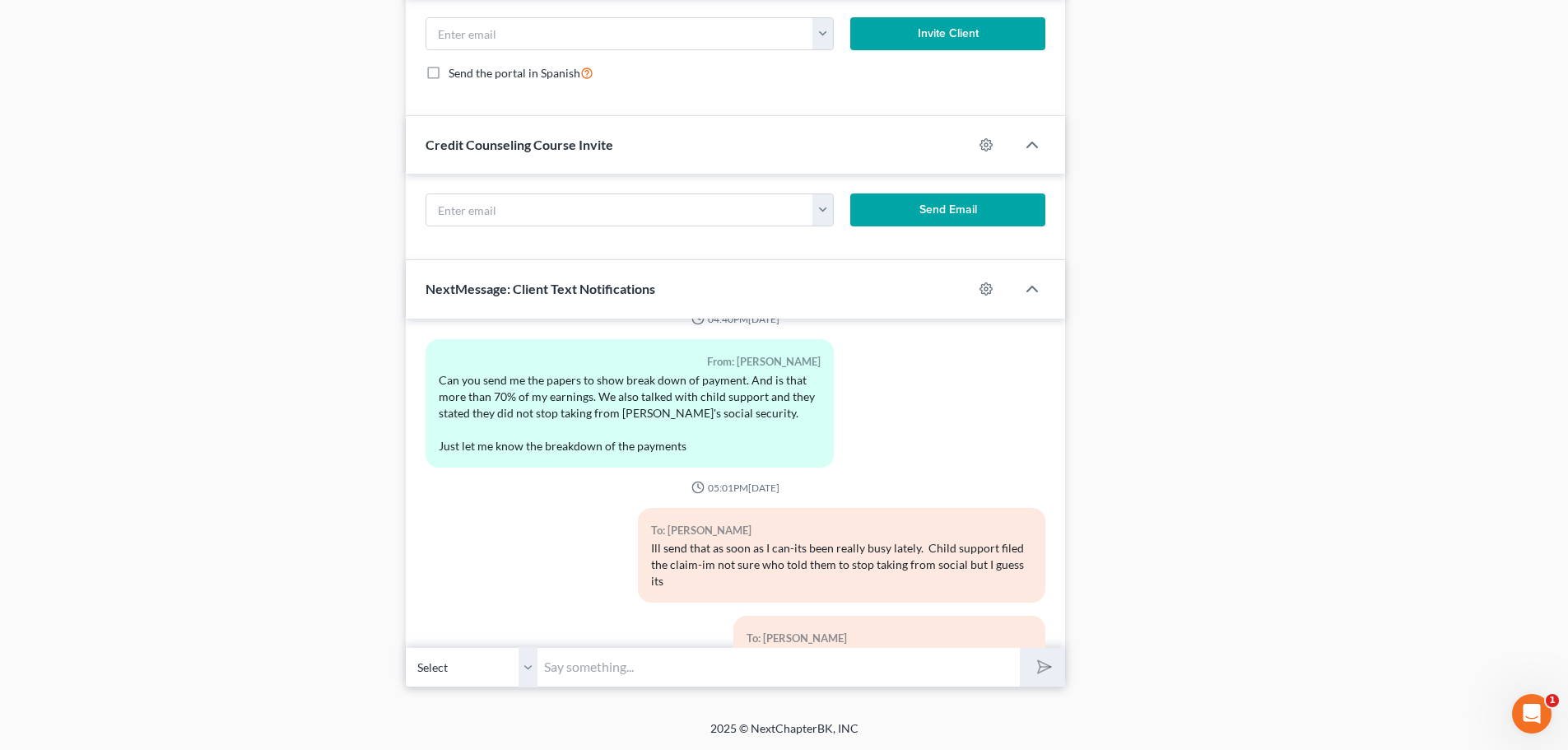
click at [736, 674] on input "text" at bounding box center [778, 667] width 482 height 40
click at [598, 668] on input "I just sent the child support claim that was filed by them in the 13" at bounding box center [778, 667] width 482 height 40
type input "I just emailed you the child support claim that was filed by them in the 13"
click at [1052, 659] on button "submit" at bounding box center [1043, 667] width 46 height 39
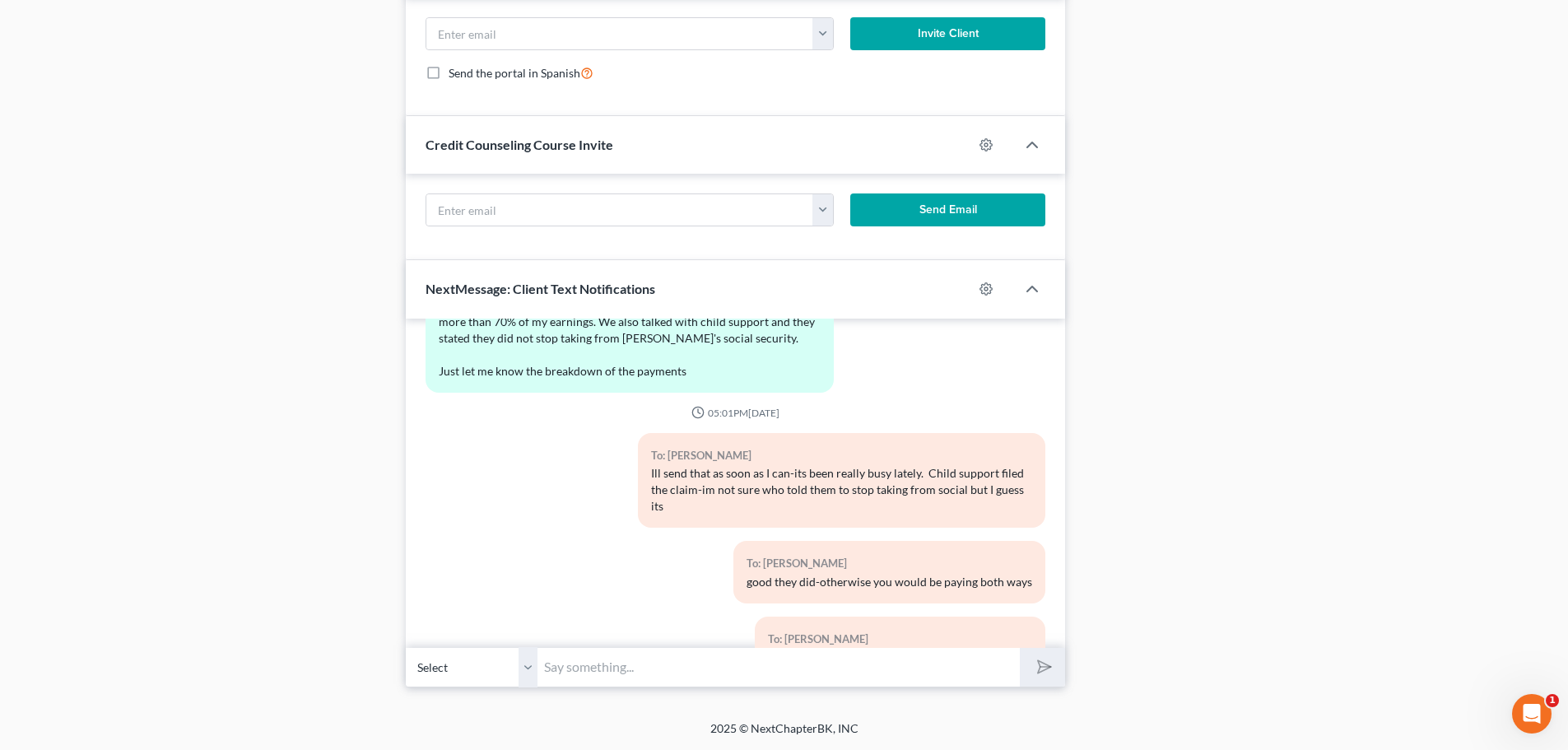
click at [721, 675] on input "text" at bounding box center [778, 667] width 482 height 40
type input "if you scroll down the page you will see that it was filed by their lawyer"
click at [1063, 660] on button "submit" at bounding box center [1043, 667] width 46 height 39
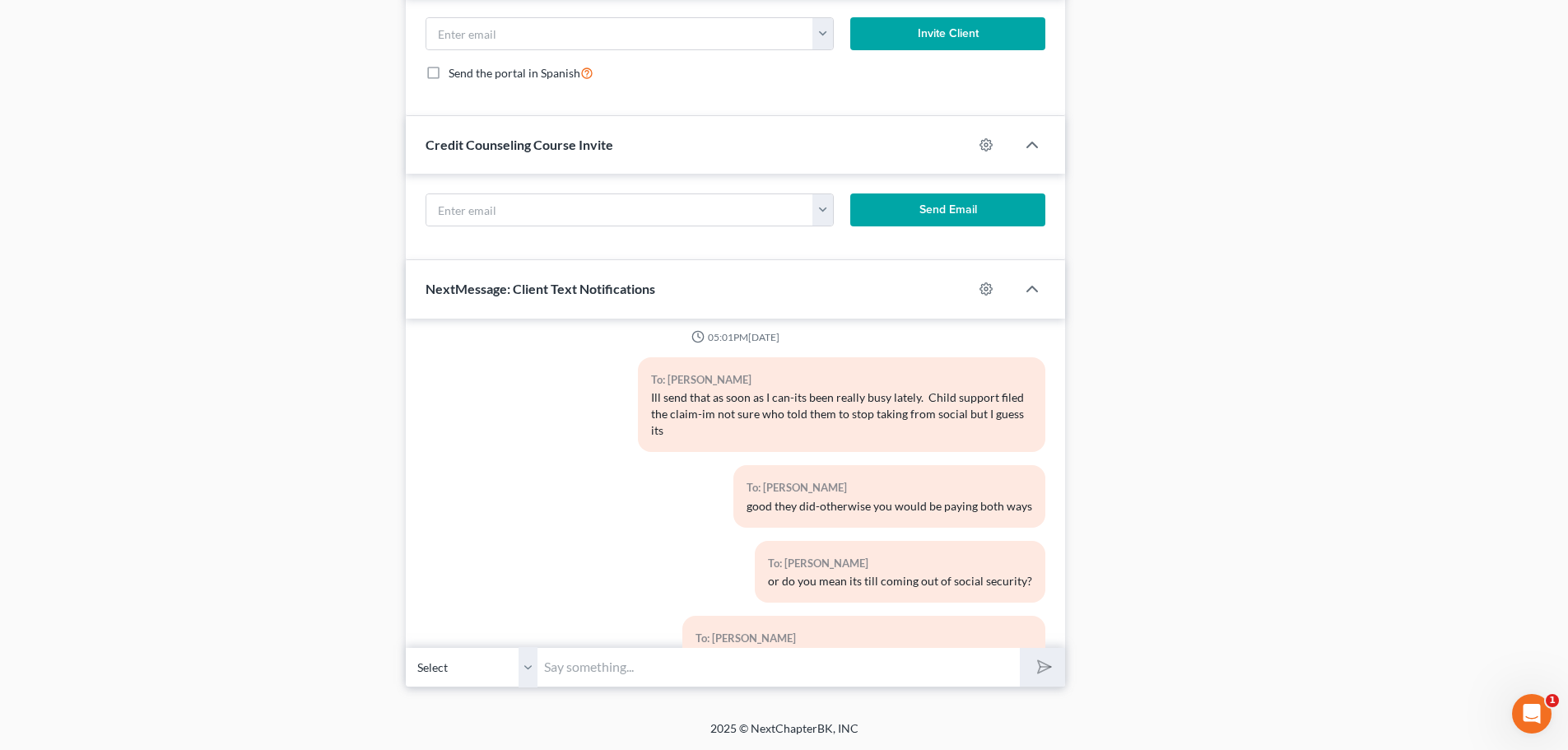
click at [744, 668] on input "text" at bounding box center [778, 667] width 482 height 40
click at [875, 682] on input "part 3 signature [PERSON_NAME] [GEOGRAPHIC_DATA]" at bounding box center [778, 667] width 482 height 40
type input "part 3 signature [PERSON_NAME] Milwaukee County Child Support"
click at [1032, 669] on icon "submit" at bounding box center [1041, 667] width 23 height 23
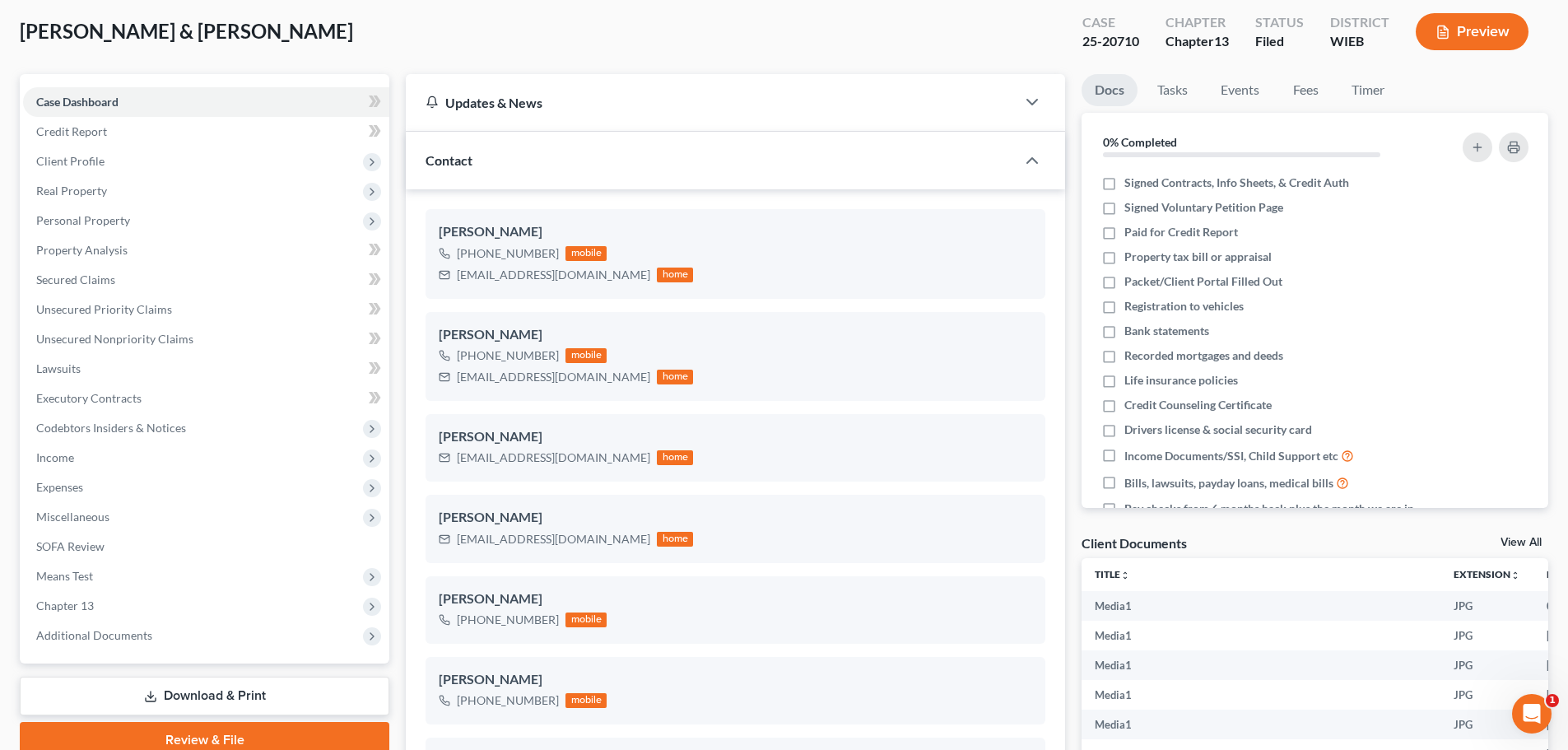
scroll to position [82, 0]
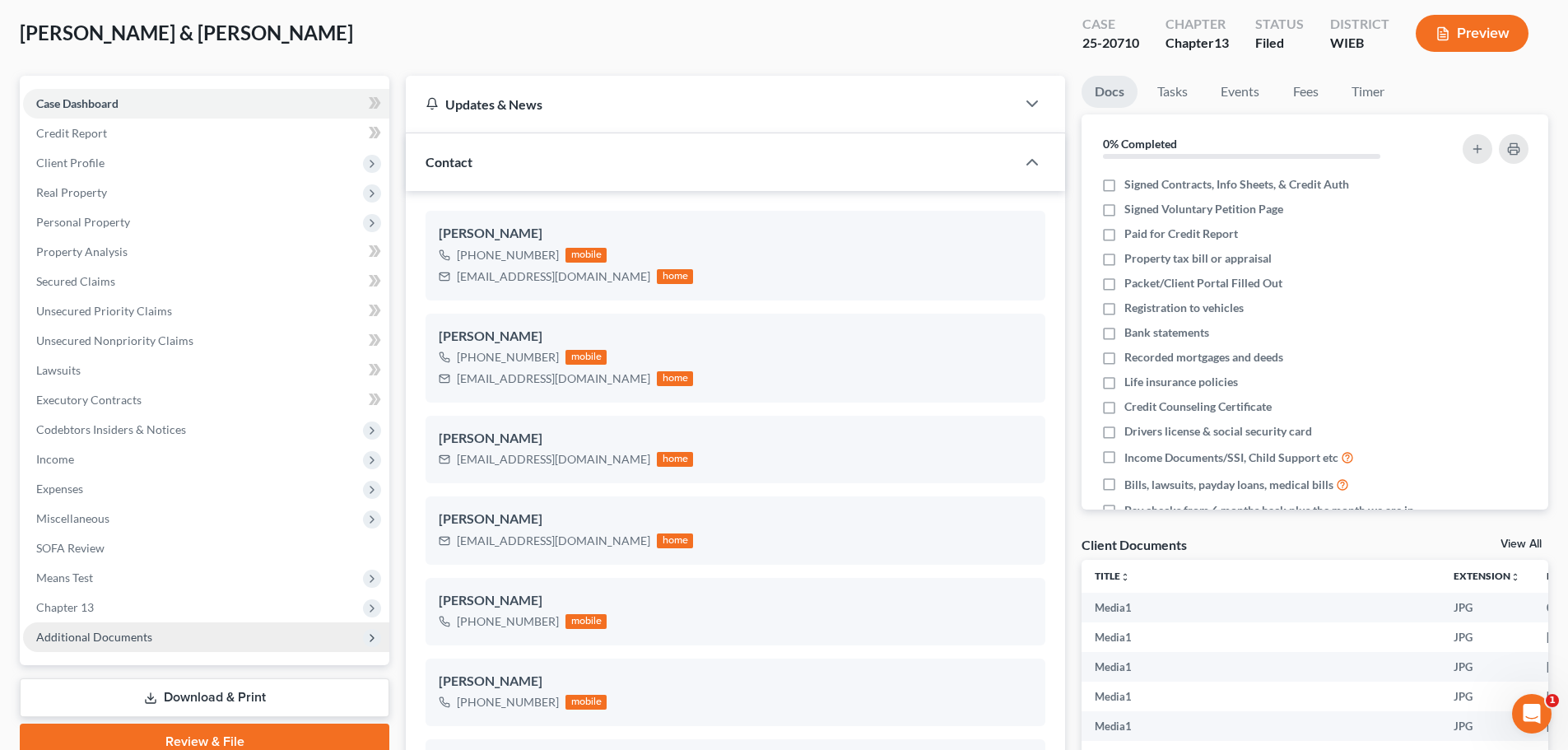
click at [131, 633] on span "Additional Documents" at bounding box center [94, 637] width 116 height 14
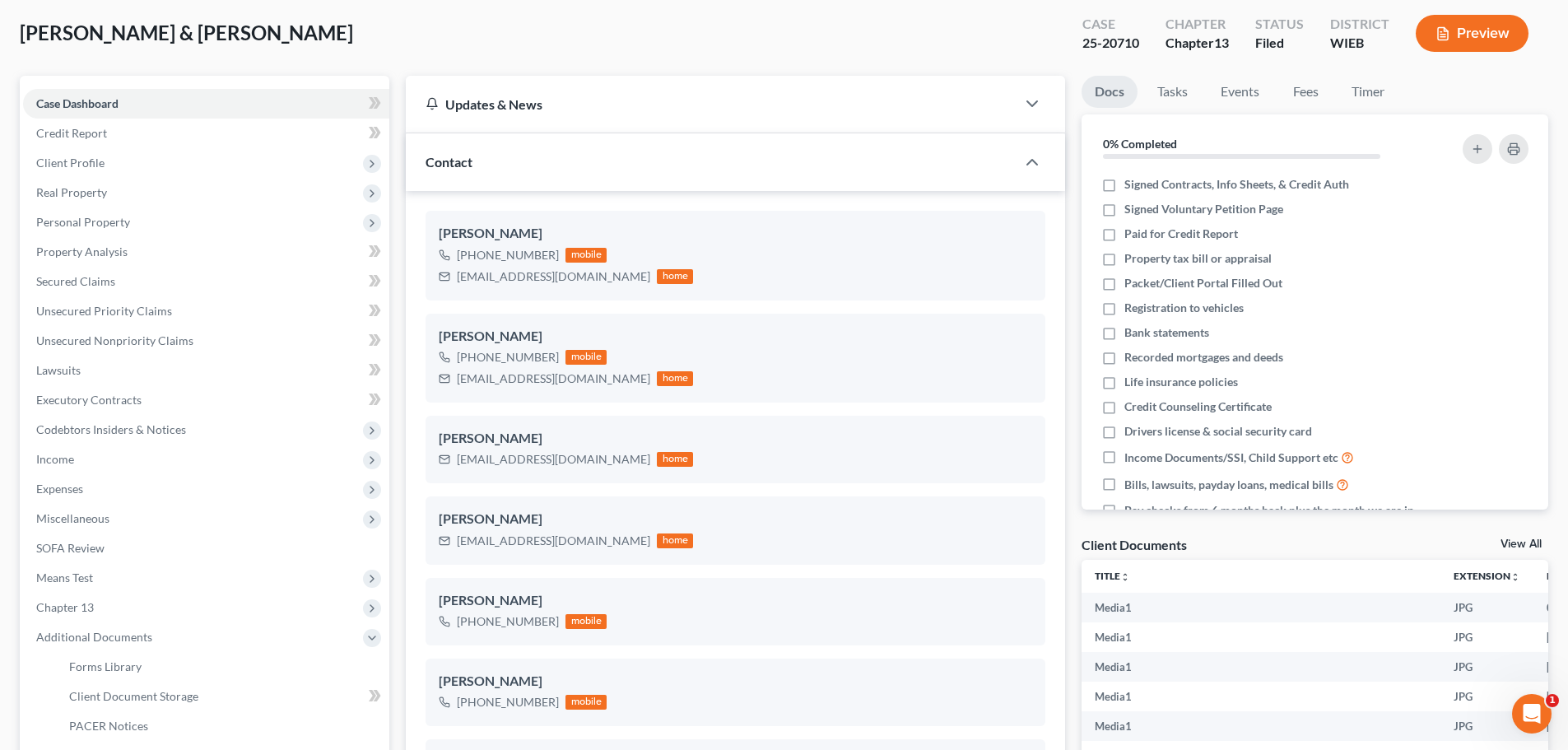
scroll to position [0, 0]
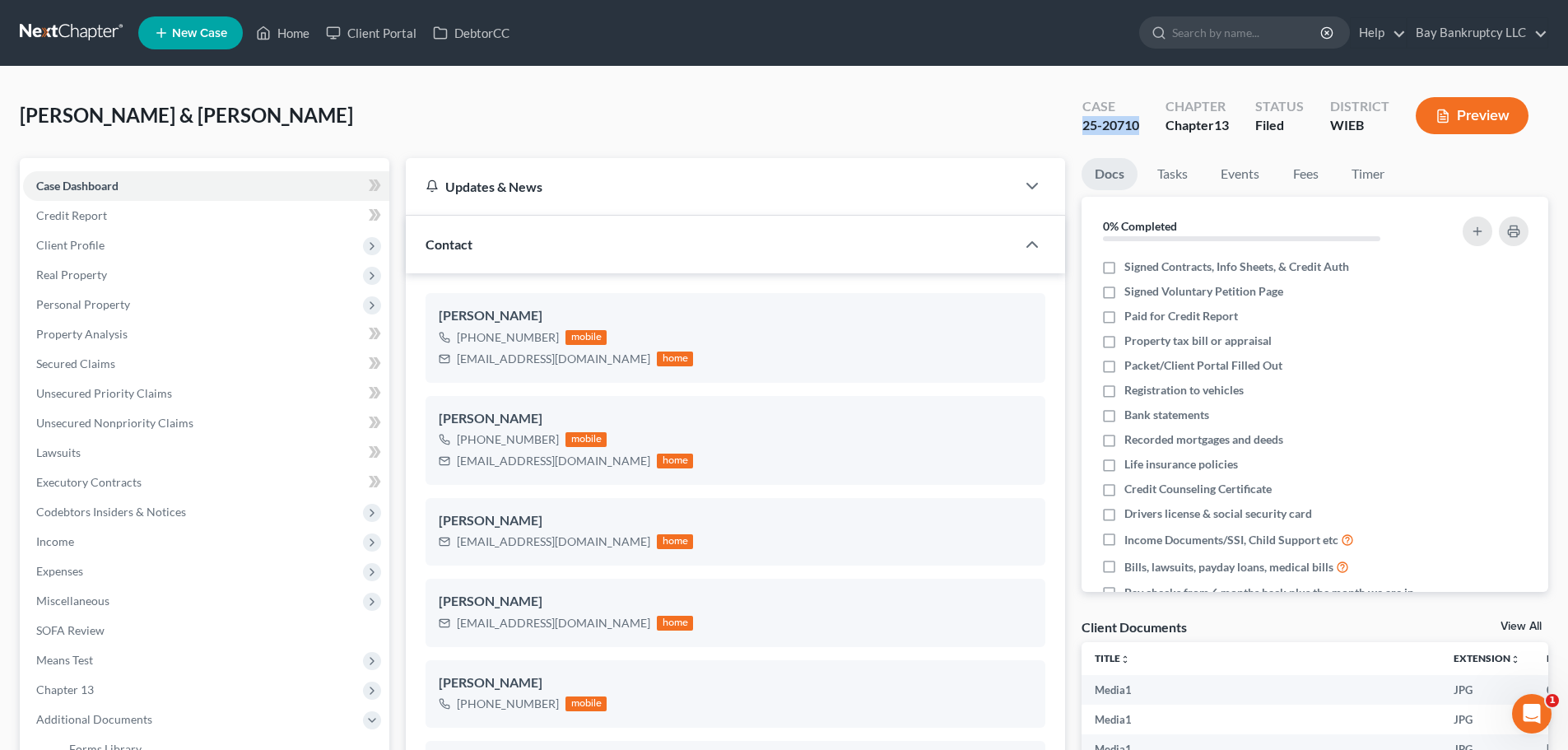
drag, startPoint x: 1080, startPoint y: 132, endPoint x: 1140, endPoint y: 134, distance: 60.0
click at [1140, 134] on div "Case 25-20710" at bounding box center [1110, 117] width 83 height 49
copy div "25-20710"
